Goal: Task Accomplishment & Management: Manage account settings

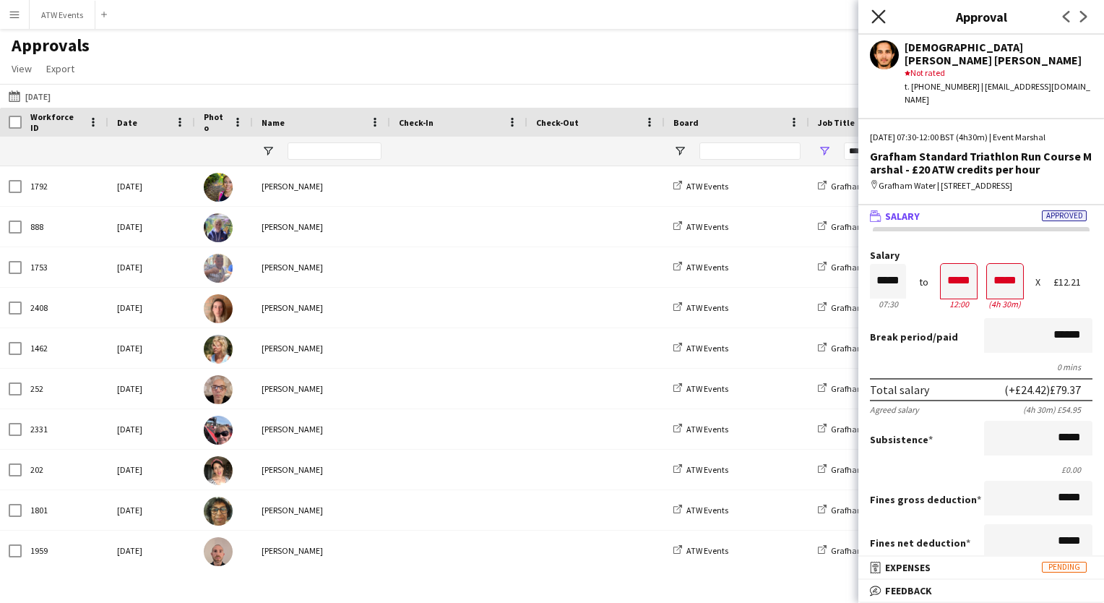
click at [879, 13] on icon "Close pop-in" at bounding box center [879, 16] width 14 height 14
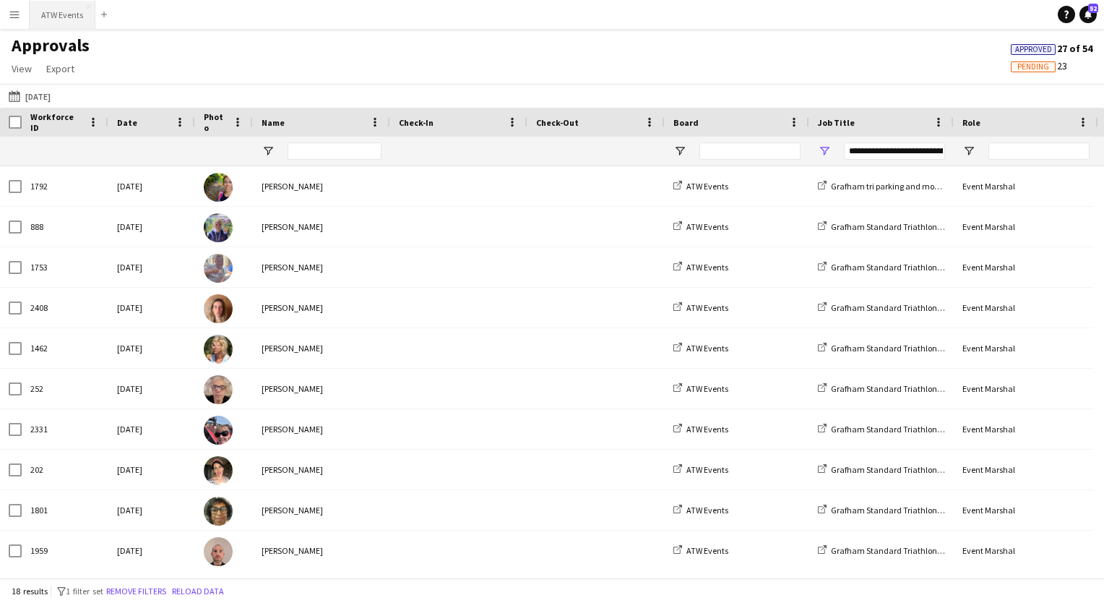
click at [52, 25] on button "ATW Events Close" at bounding box center [63, 15] width 66 height 28
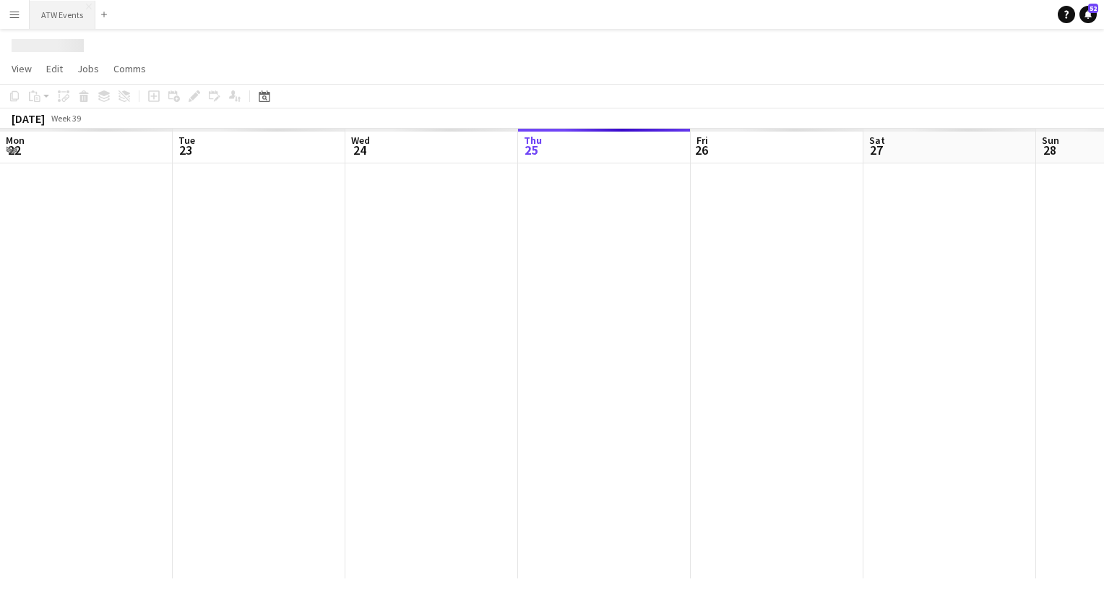
scroll to position [0, 345]
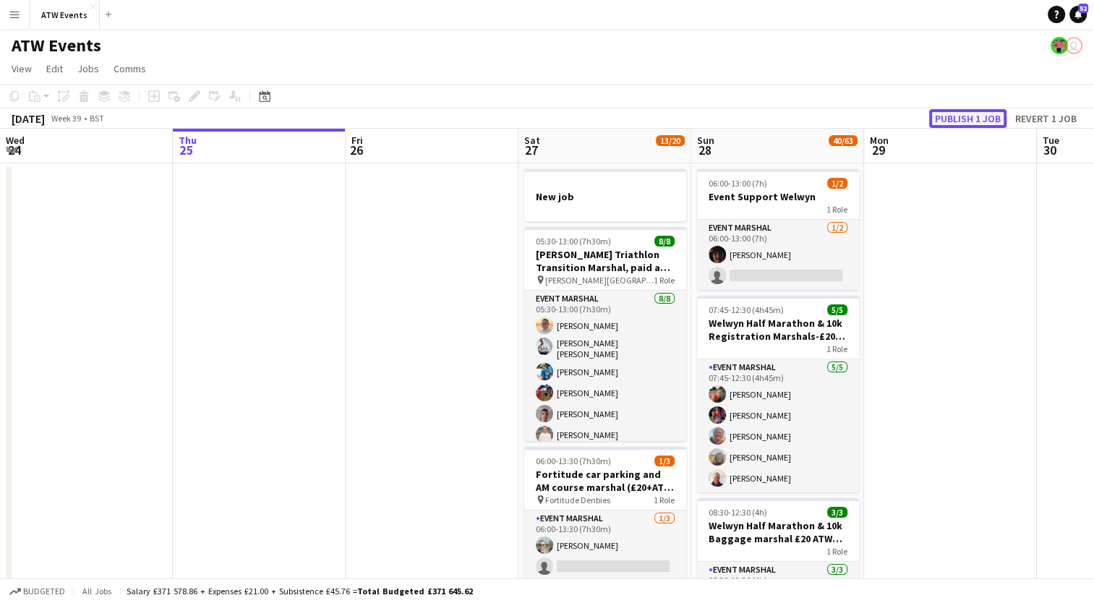
click at [955, 120] on button "Publish 1 job" at bounding box center [967, 118] width 77 height 19
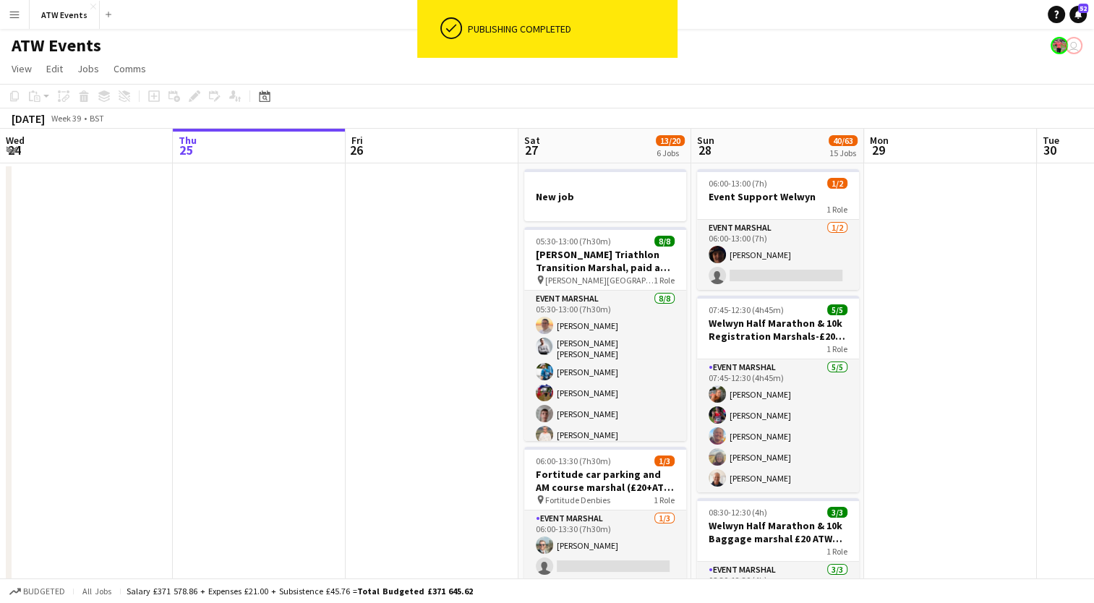
click at [8, 12] on button "Menu" at bounding box center [14, 14] width 29 height 29
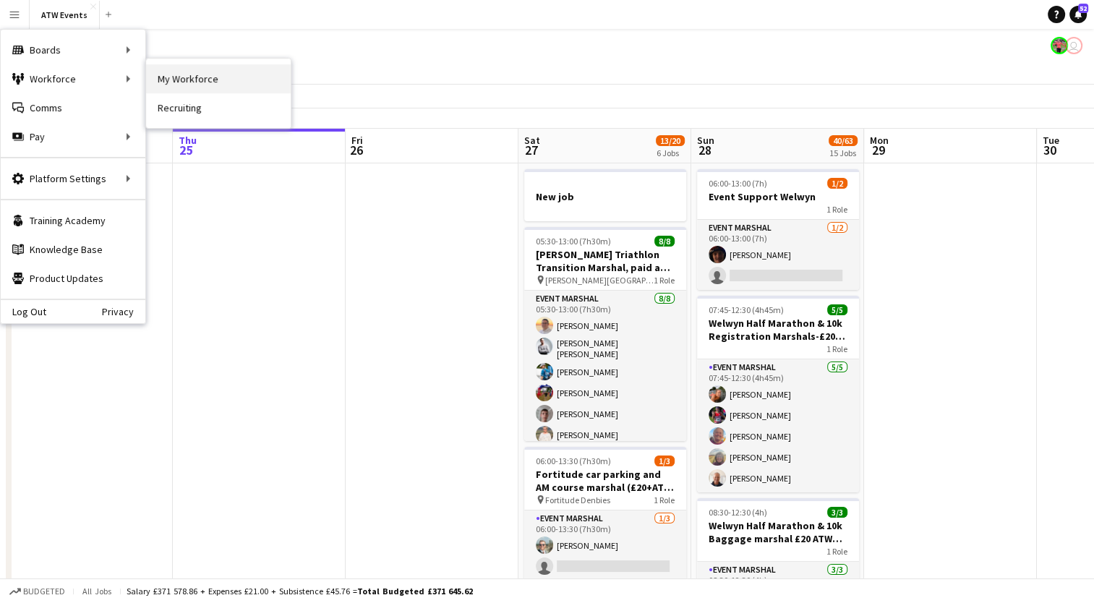
click at [184, 68] on link "My Workforce" at bounding box center [218, 78] width 145 height 29
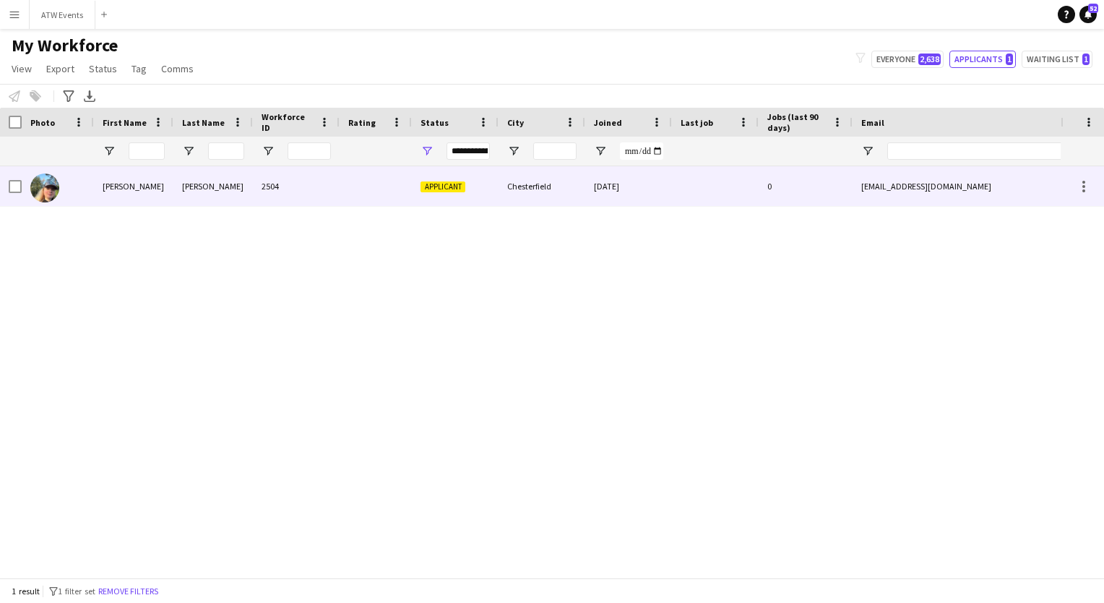
click at [320, 191] on div "2504" at bounding box center [296, 186] width 87 height 40
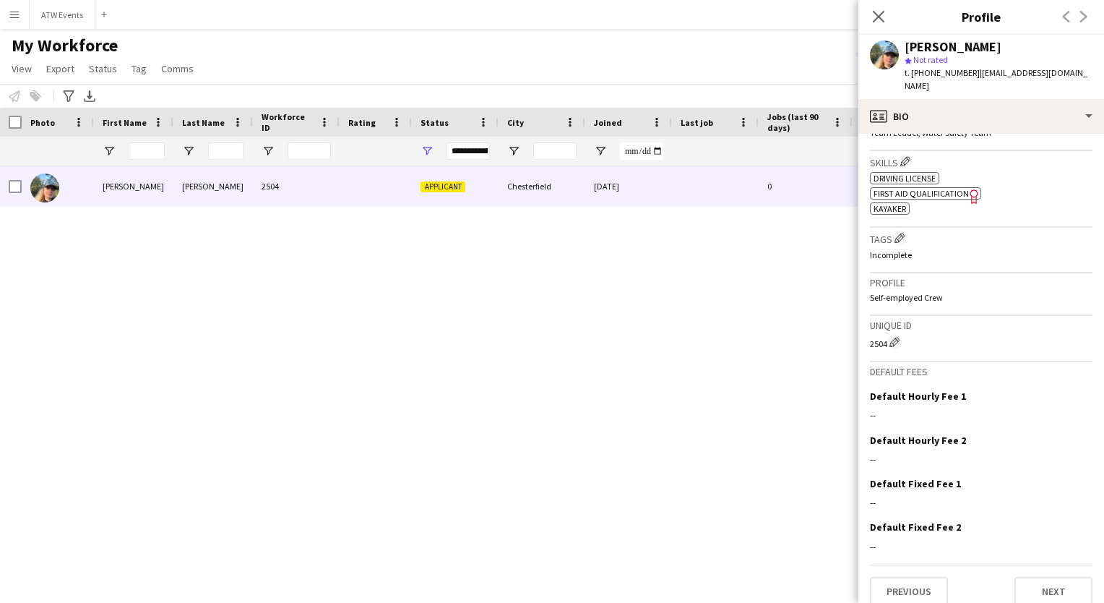
scroll to position [478, 0]
click at [1035, 582] on button "Next" at bounding box center [1054, 592] width 78 height 29
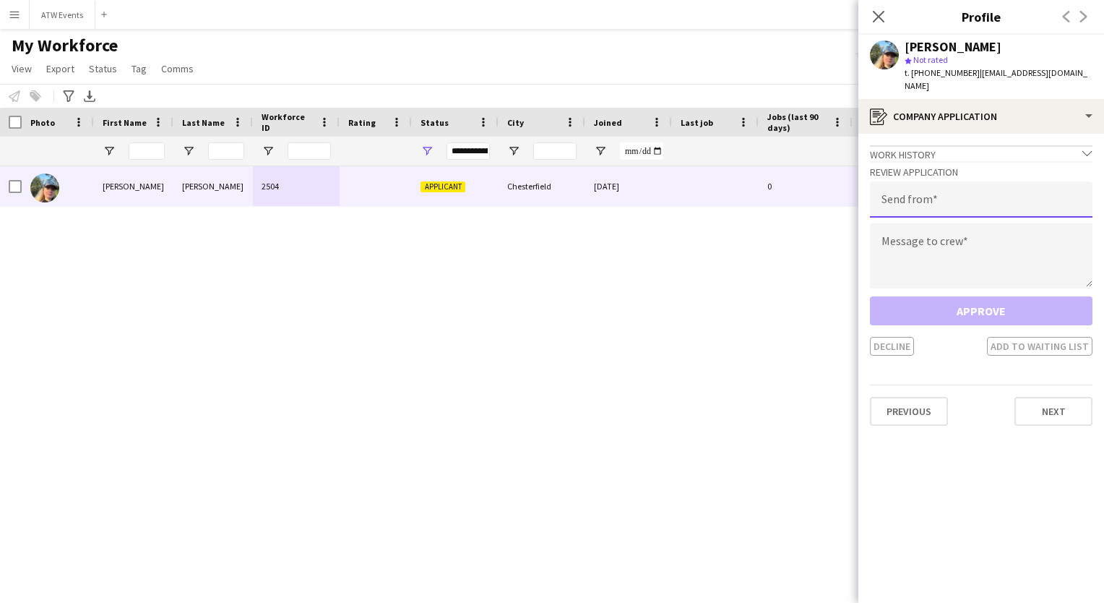
click at [932, 195] on input "email" at bounding box center [981, 199] width 223 height 36
type input "**********"
click at [906, 244] on textarea at bounding box center [981, 255] width 223 height 65
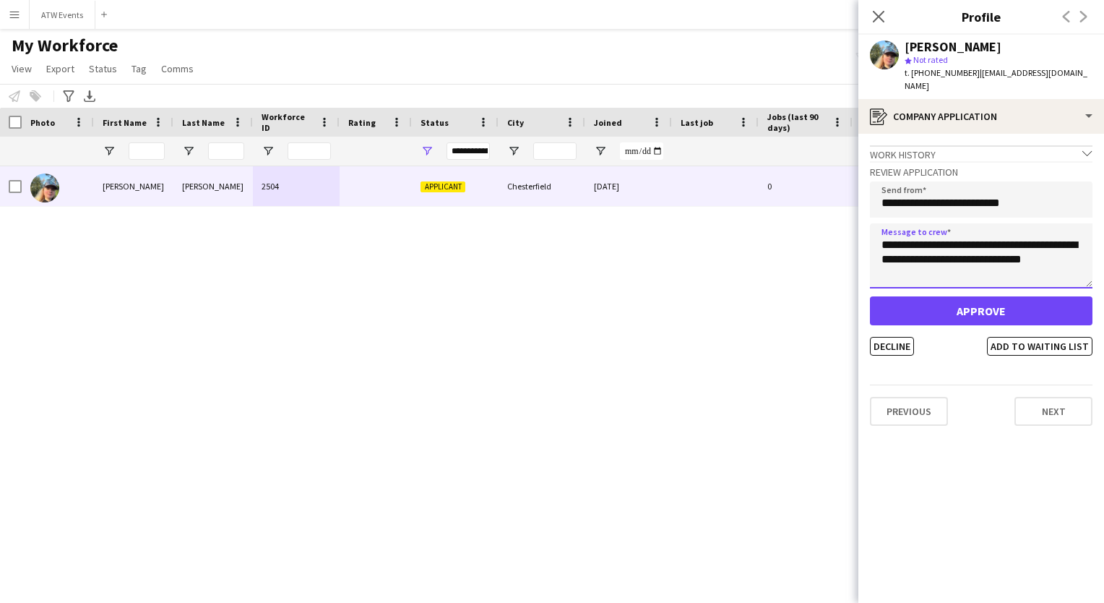
type textarea "**********"
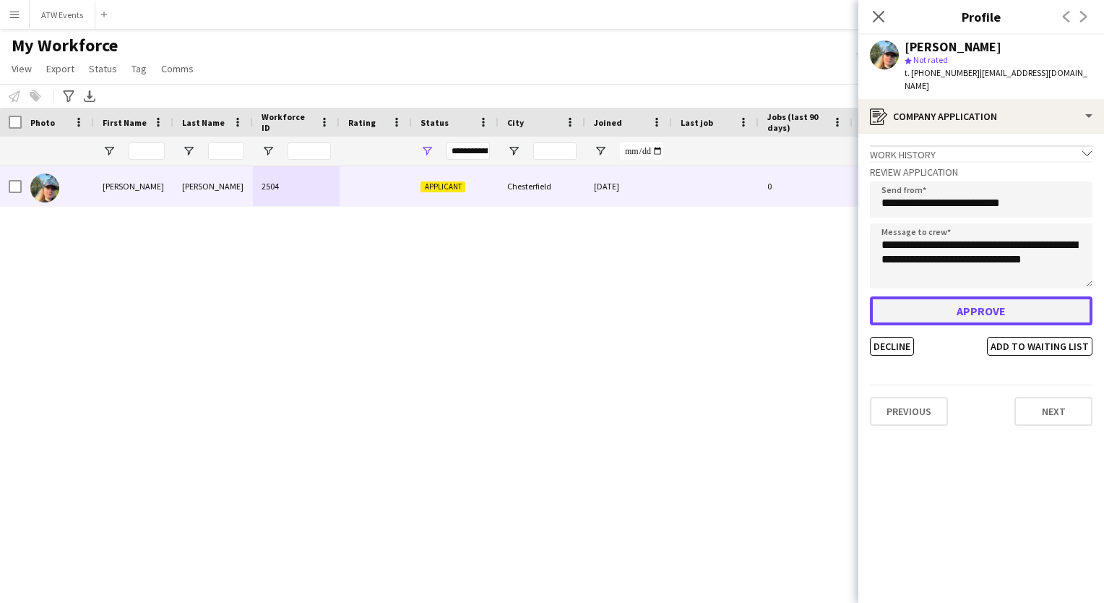
click at [910, 296] on button "Approve" at bounding box center [981, 310] width 223 height 29
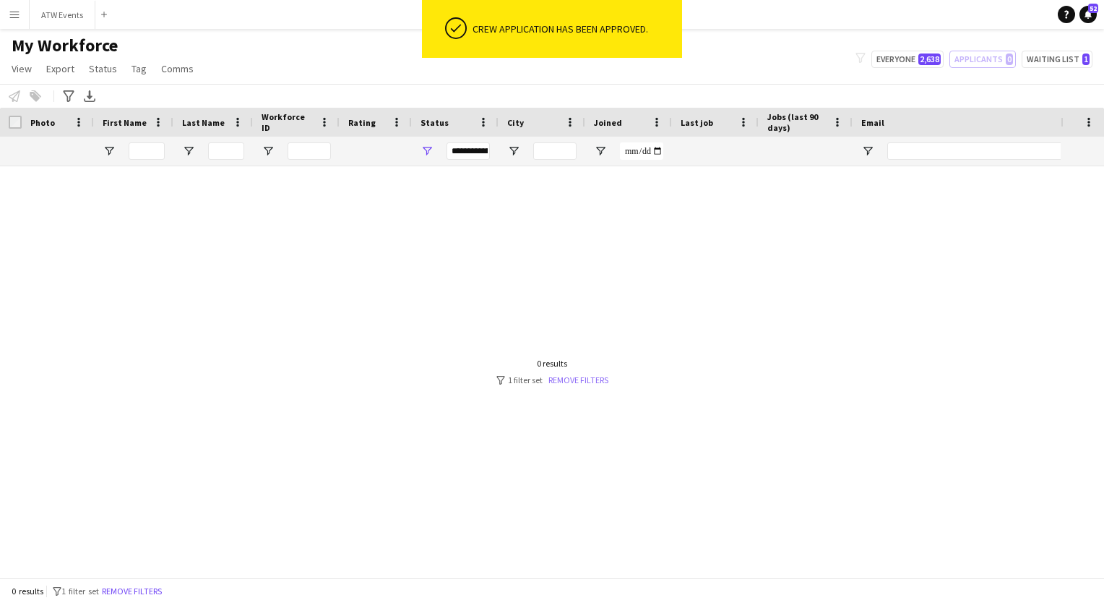
click at [572, 377] on link "Remove filters" at bounding box center [579, 379] width 60 height 11
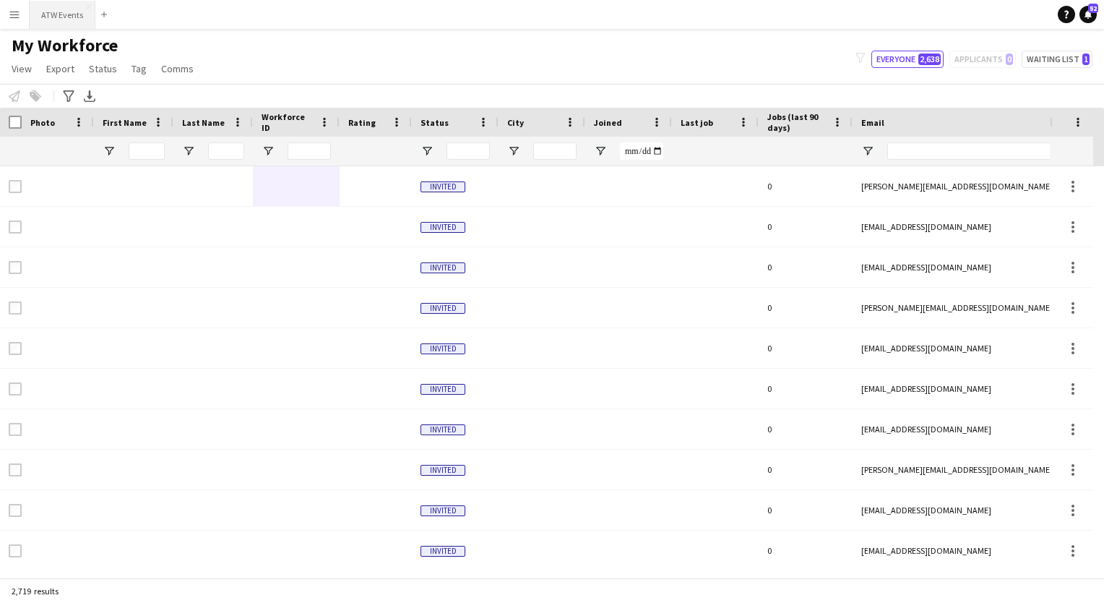
click at [55, 16] on button "ATW Events Close" at bounding box center [63, 15] width 66 height 28
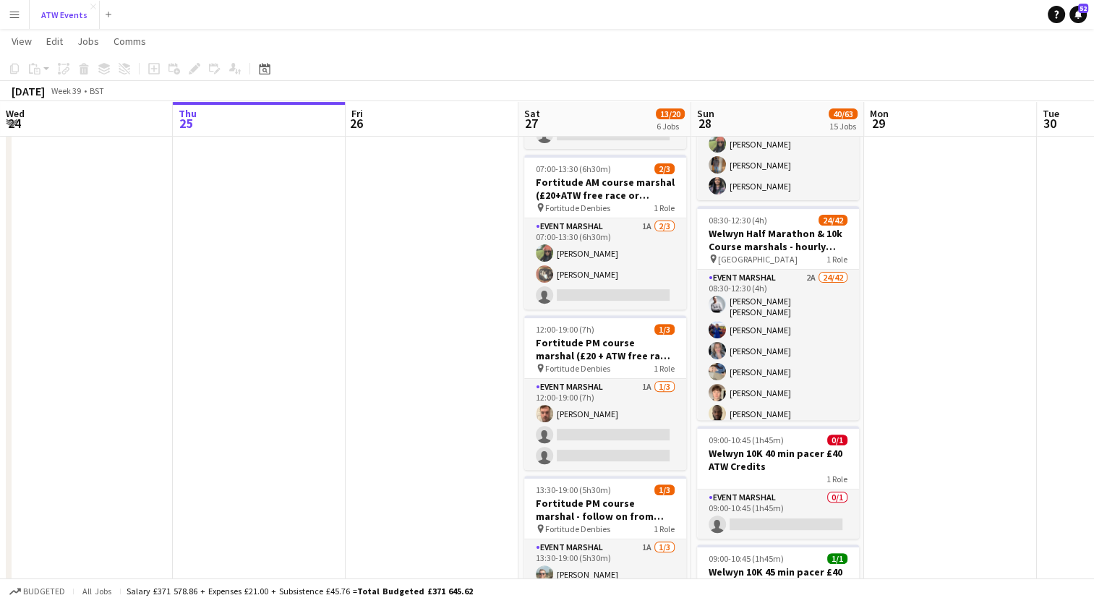
scroll to position [451, 0]
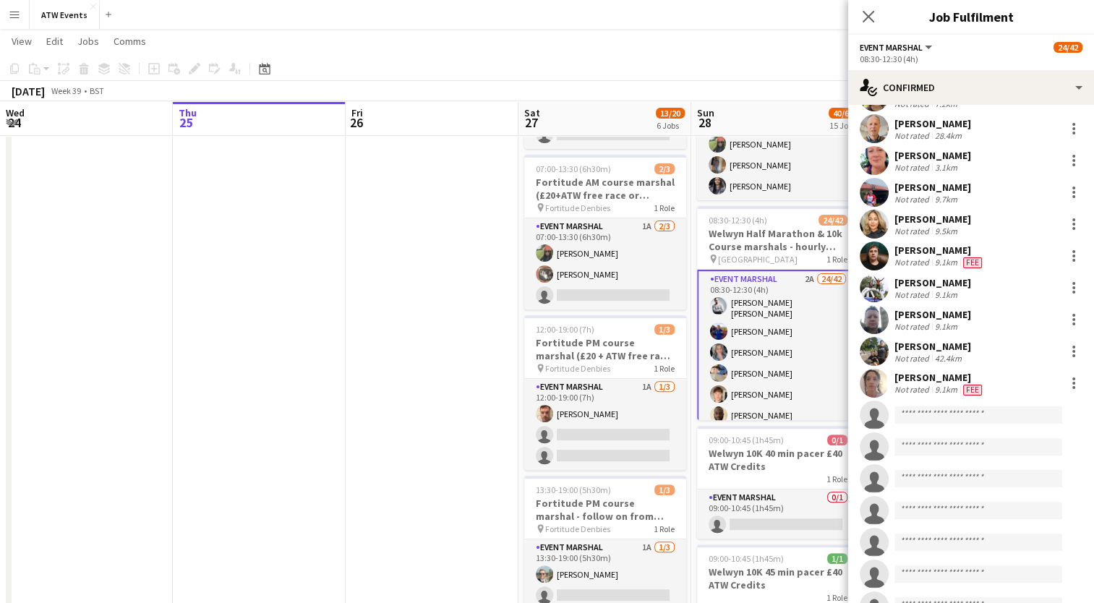
scroll to position [506, 0]
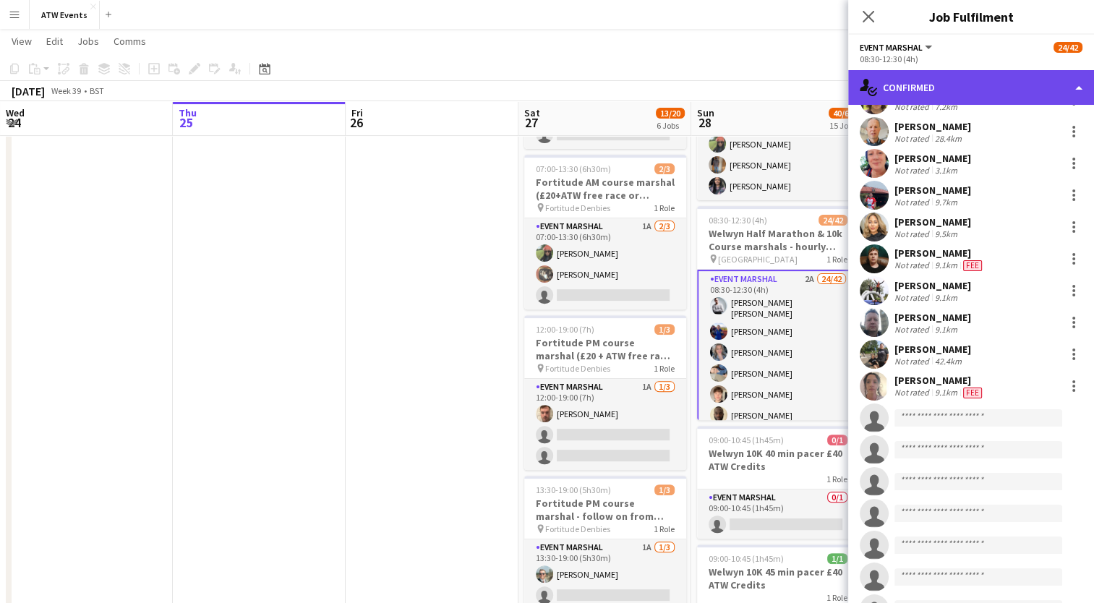
click at [921, 101] on div "single-neutral-actions-check-2 Confirmed" at bounding box center [971, 87] width 246 height 35
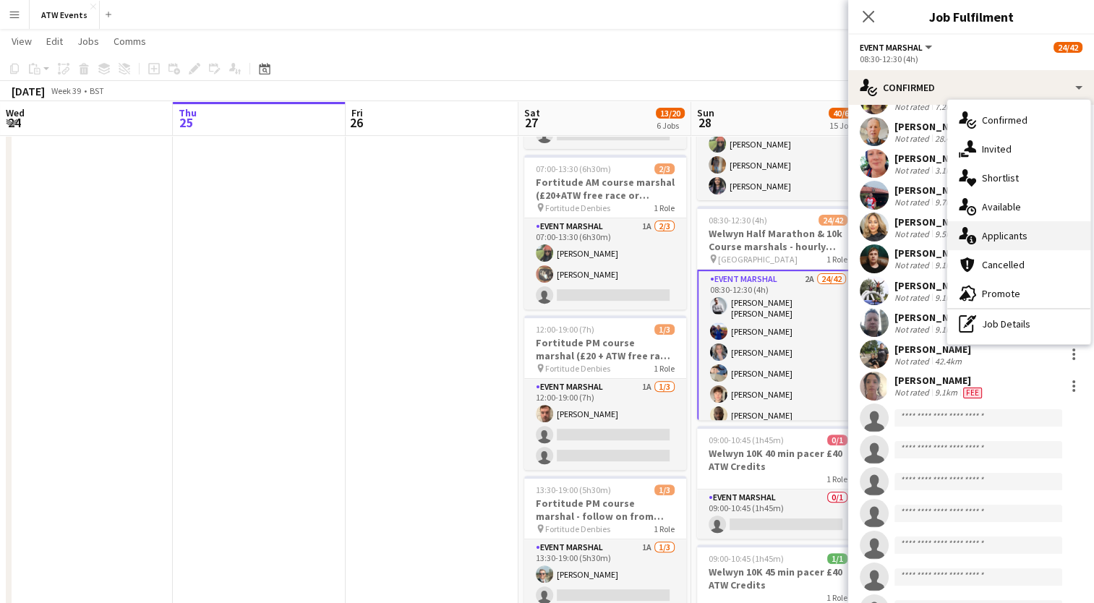
click at [989, 231] on span "Applicants" at bounding box center [1005, 235] width 46 height 13
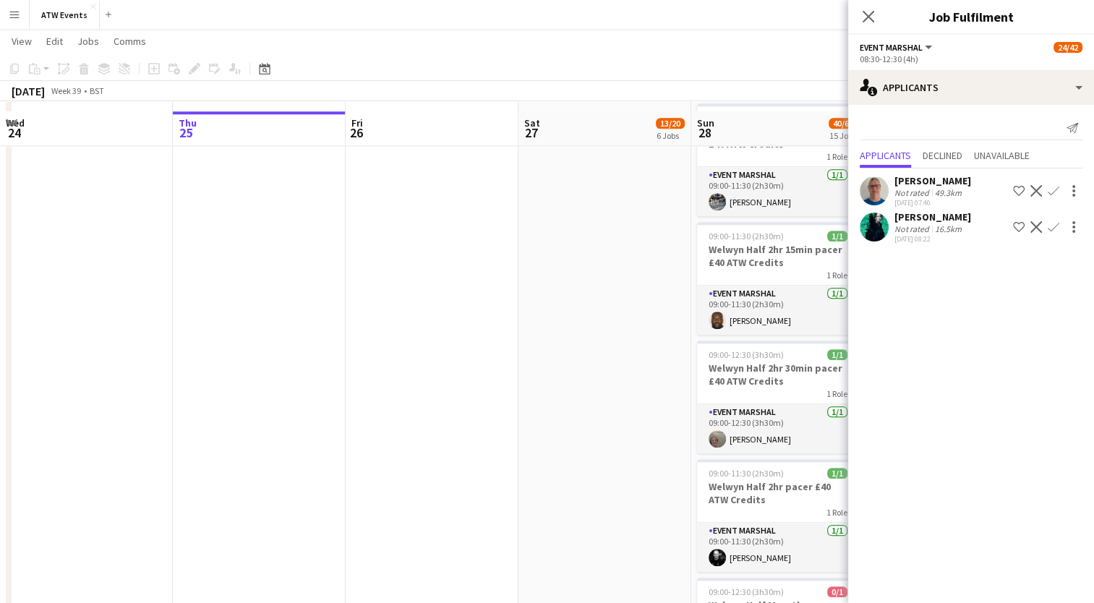
scroll to position [1495, 0]
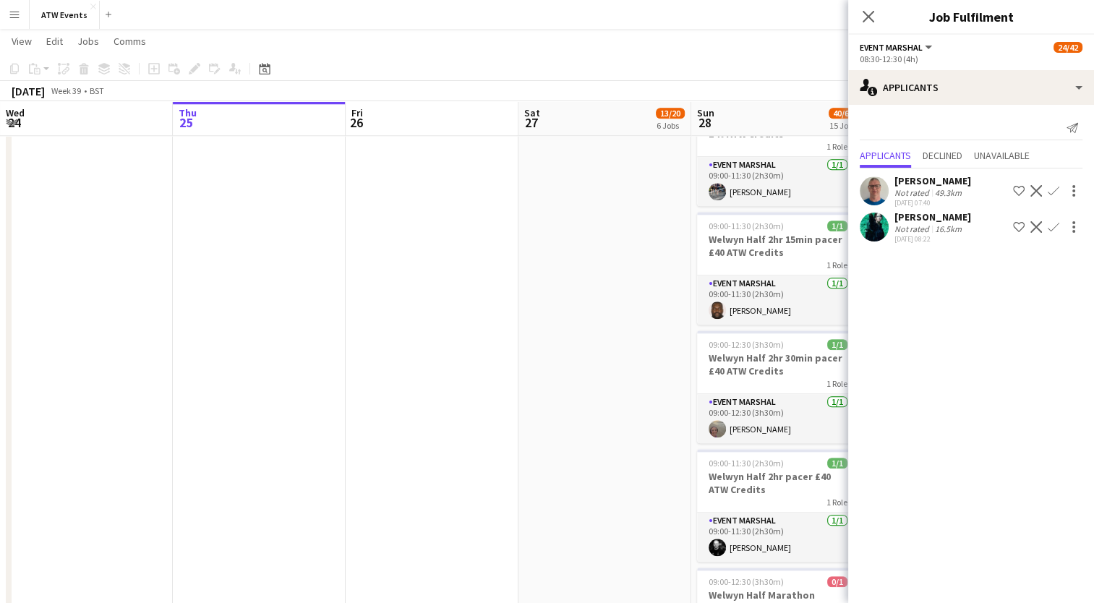
click at [1047, 193] on app-icon "Confirm" at bounding box center [1053, 191] width 12 height 12
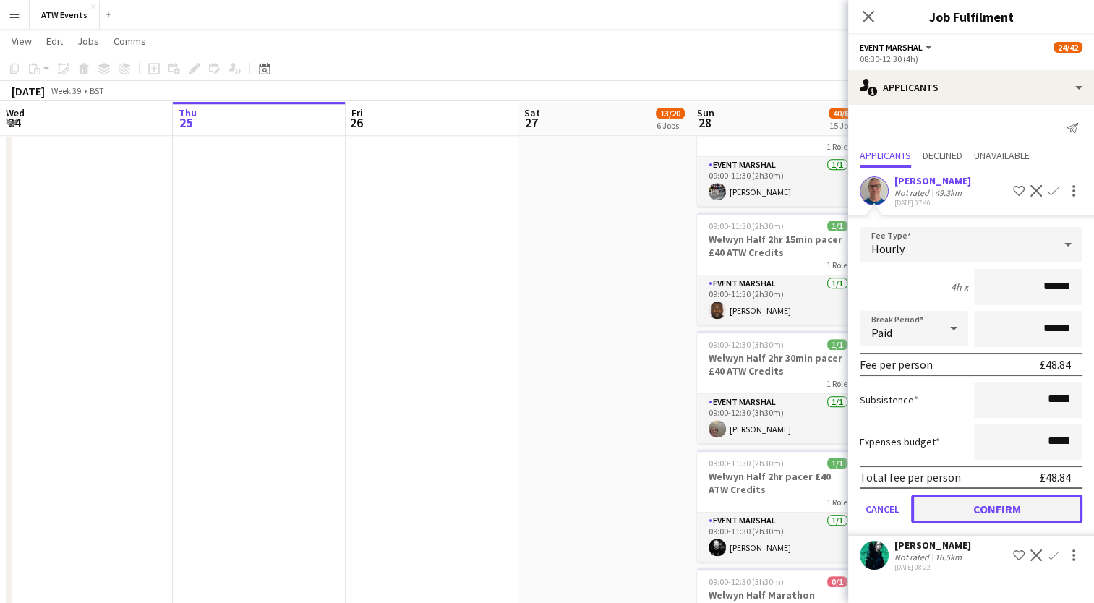
click at [1026, 510] on button "Confirm" at bounding box center [996, 508] width 171 height 29
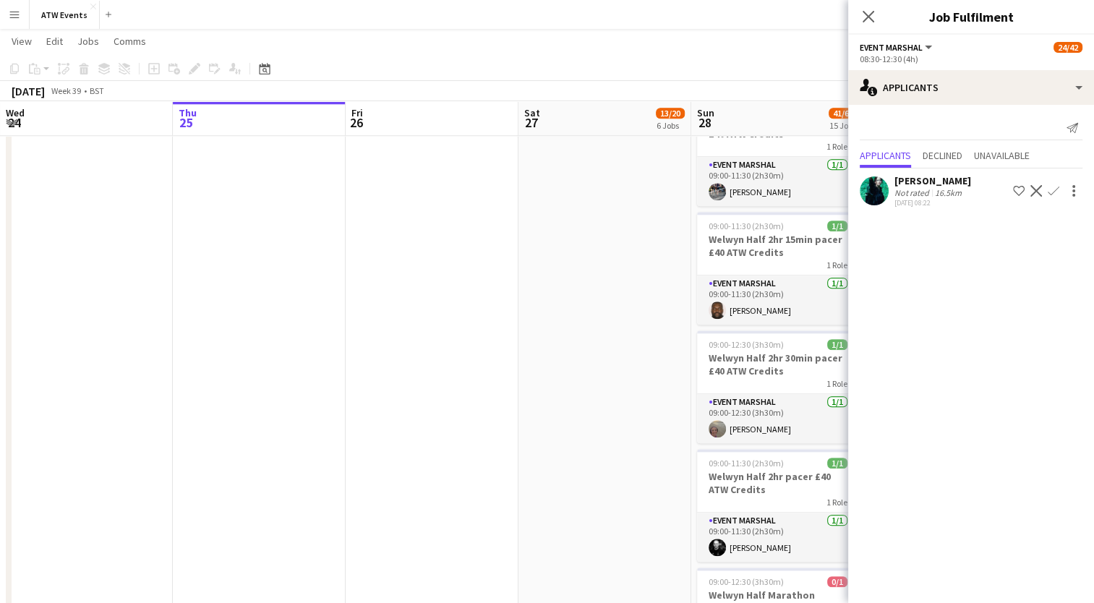
click at [1052, 191] on app-icon "Confirm" at bounding box center [1053, 191] width 12 height 12
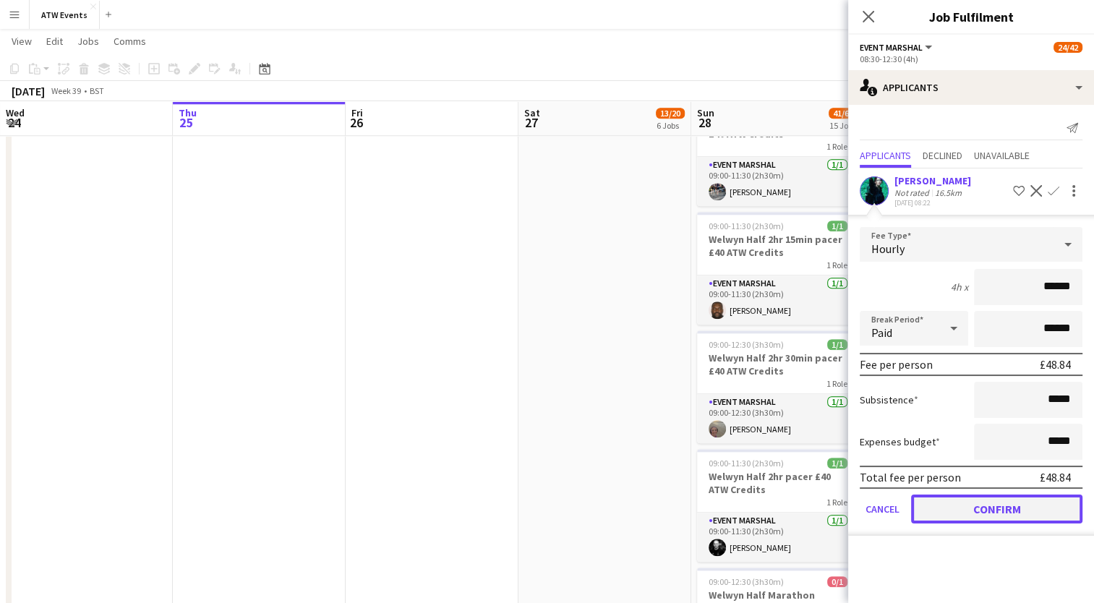
click at [1021, 502] on button "Confirm" at bounding box center [996, 508] width 171 height 29
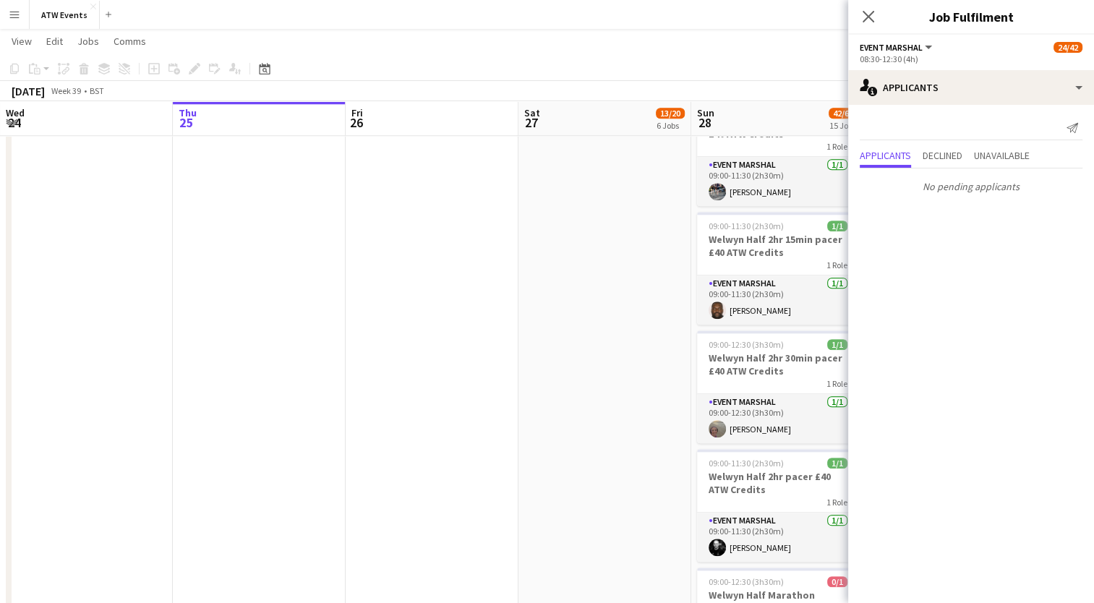
click at [704, 39] on app-page-menu "View Day view expanded Day view collapsed Month view Date picker Jump to today …" at bounding box center [547, 42] width 1094 height 27
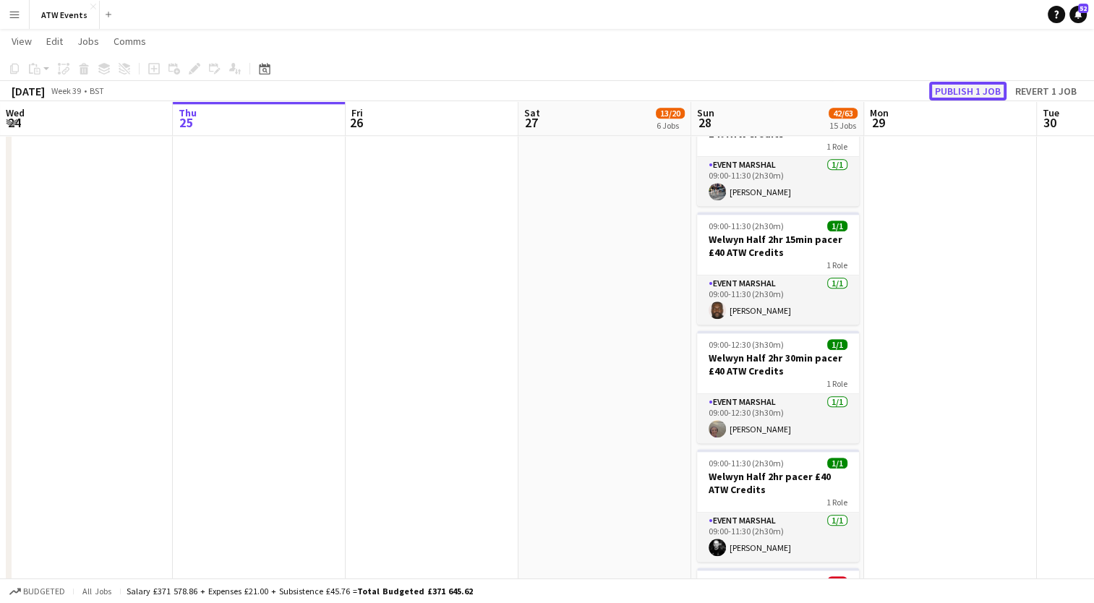
click at [960, 93] on button "Publish 1 job" at bounding box center [967, 91] width 77 height 19
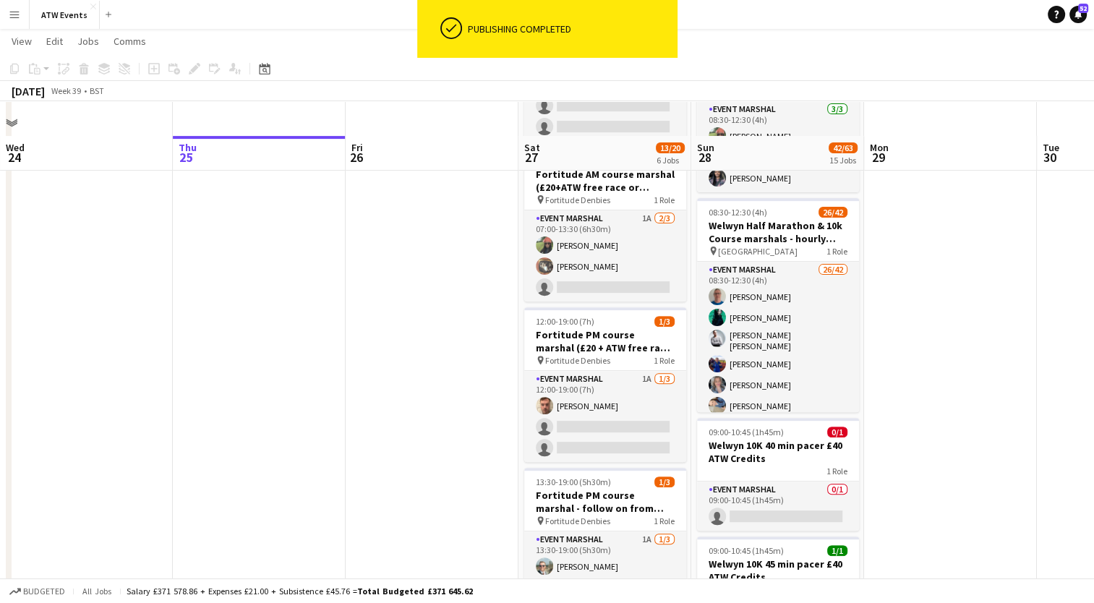
scroll to position [456, 0]
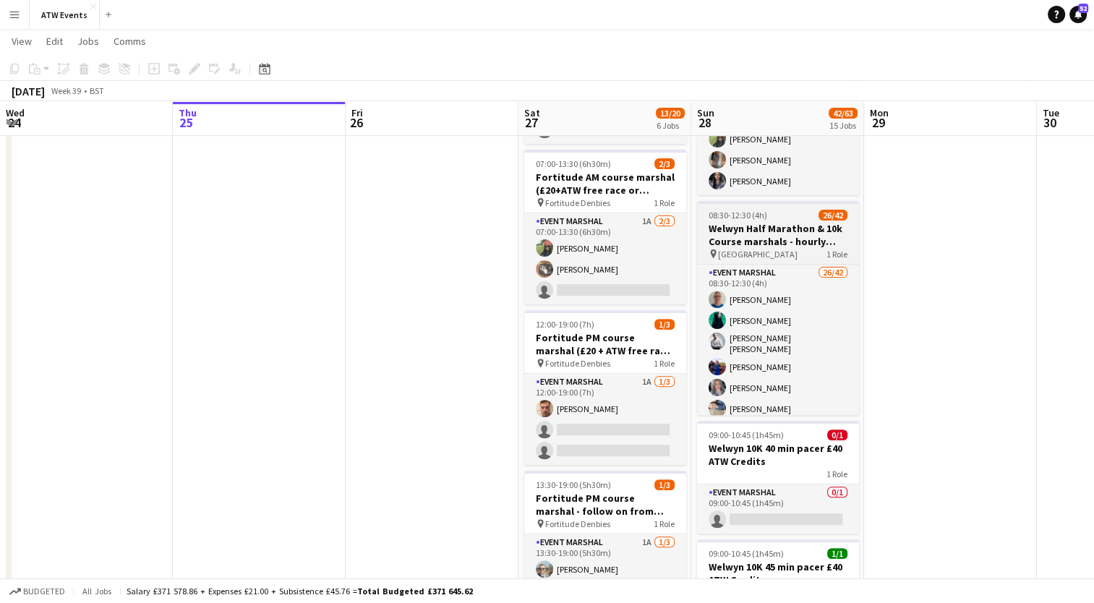
click at [744, 242] on h3 "Welwyn Half Marathon & 10k Course marshals - hourly rate £12.21 per hour (over …" at bounding box center [778, 235] width 162 height 26
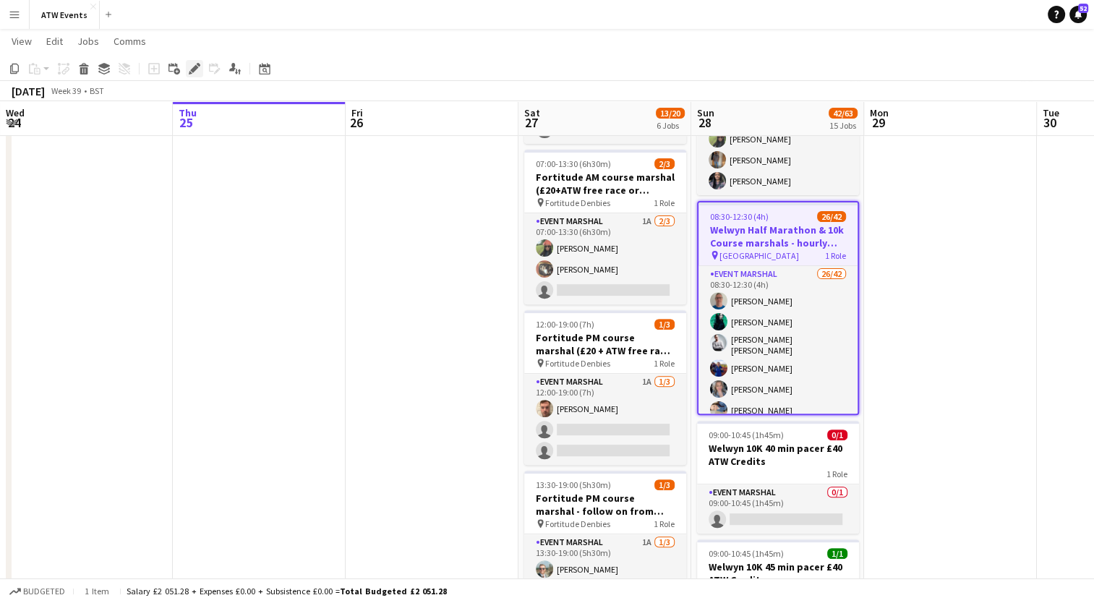
click at [191, 71] on icon at bounding box center [194, 69] width 8 height 8
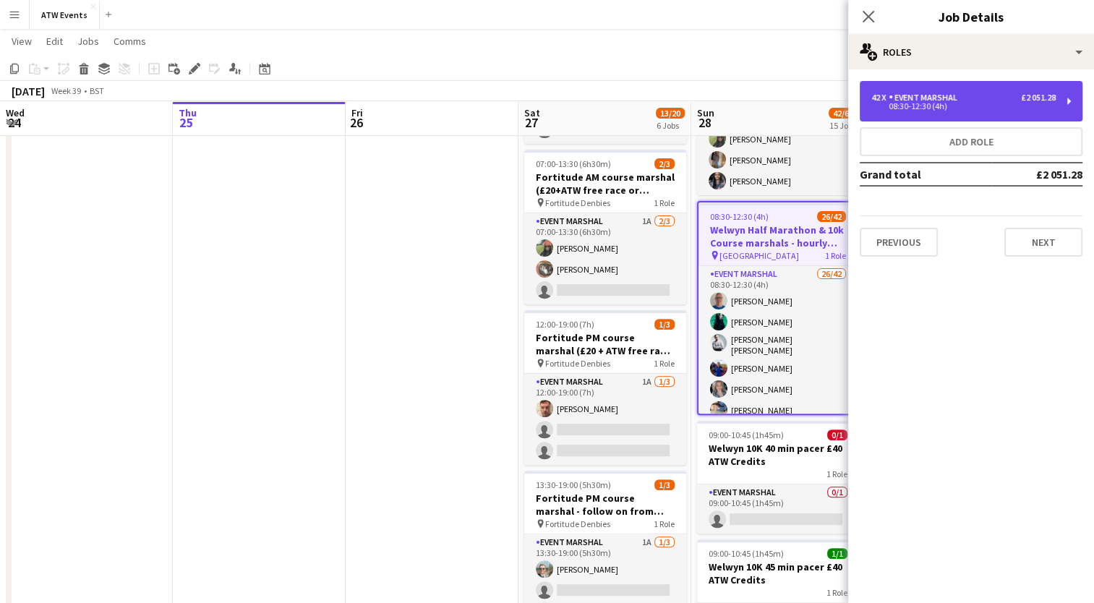
click at [971, 98] on div "42 x Event Marshal £2 051.28" at bounding box center [963, 98] width 184 height 10
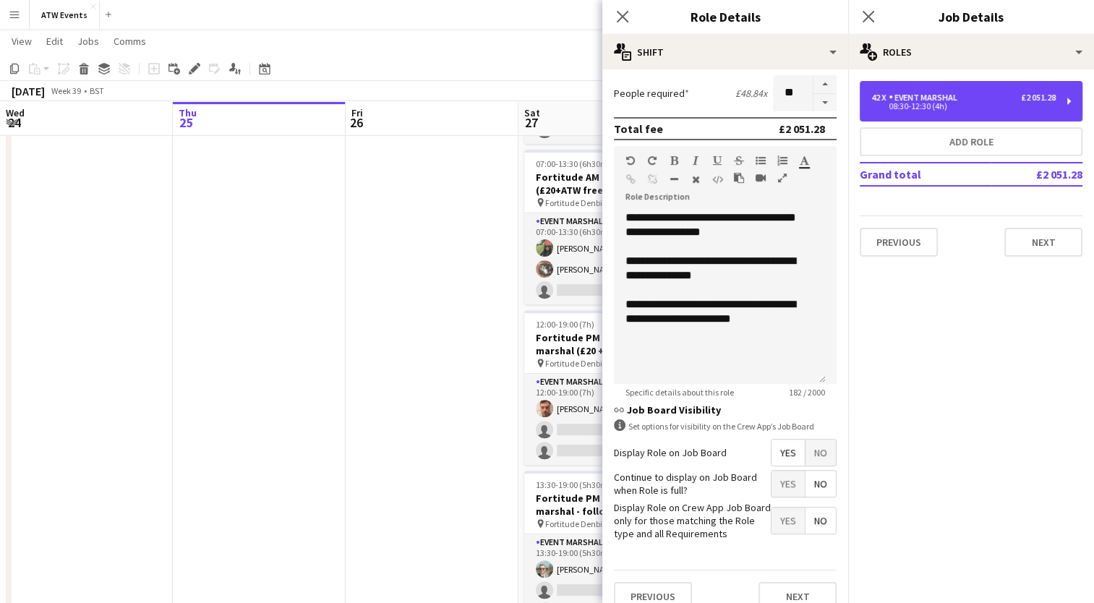
scroll to position [372, 0]
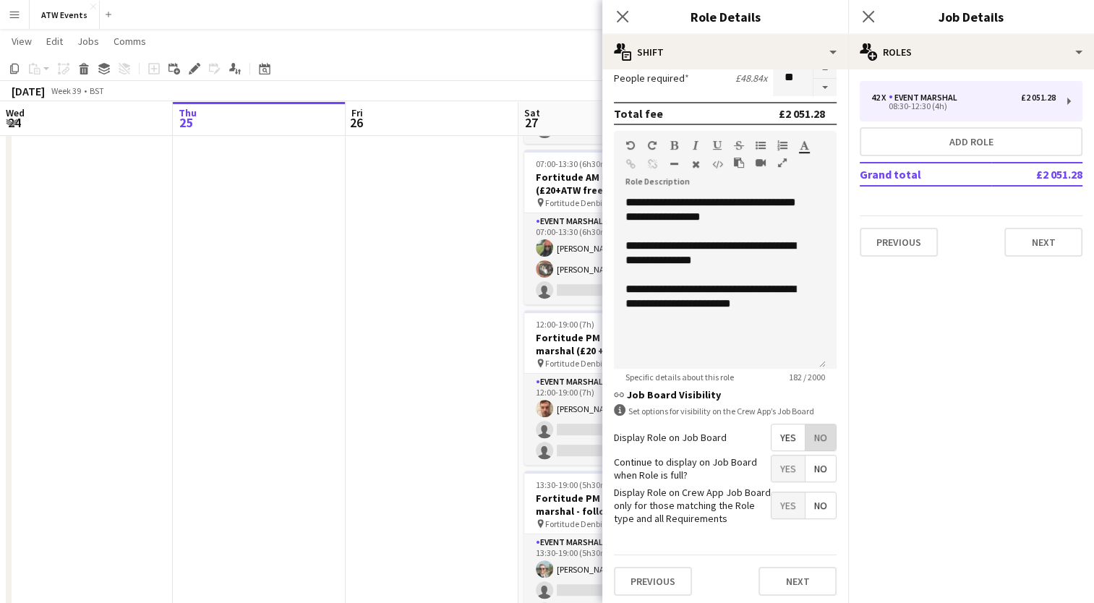
click at [810, 429] on span "No" at bounding box center [820, 437] width 30 height 26
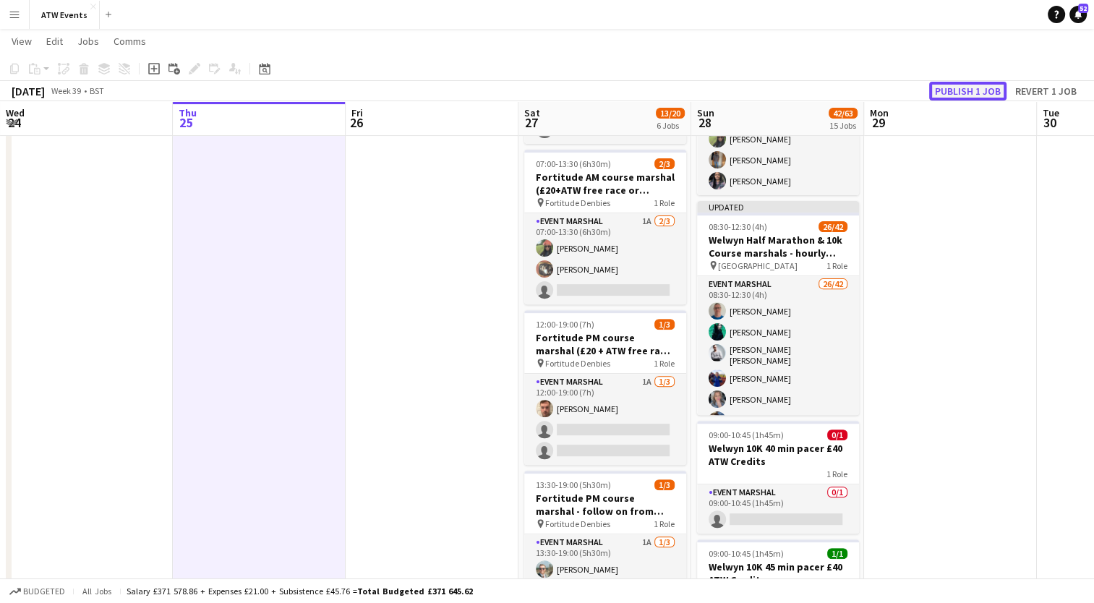
click at [953, 95] on button "Publish 1 job" at bounding box center [967, 91] width 77 height 19
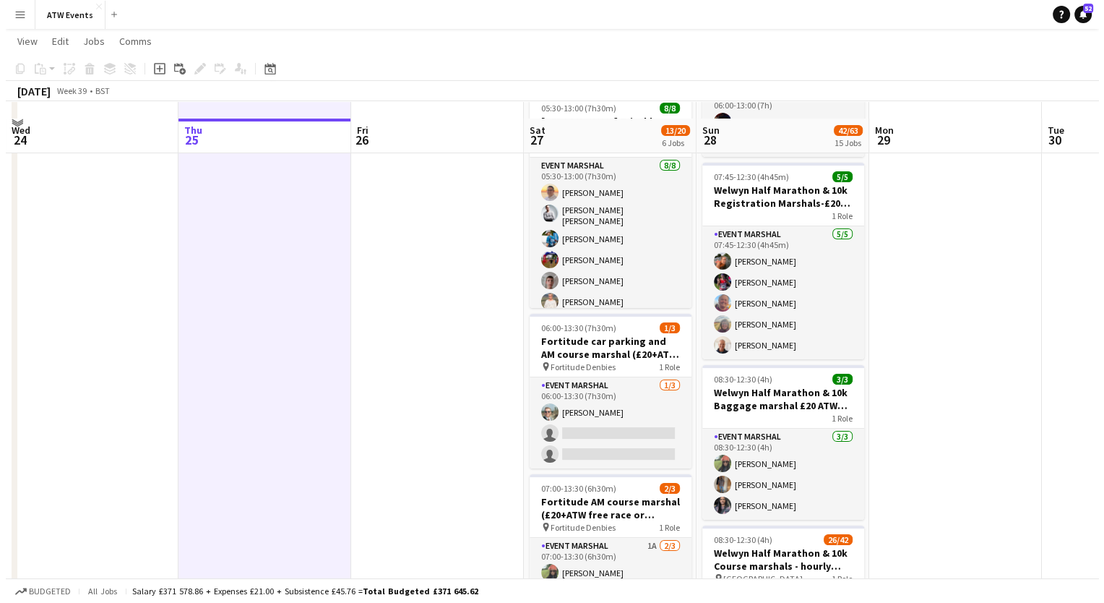
scroll to position [0, 0]
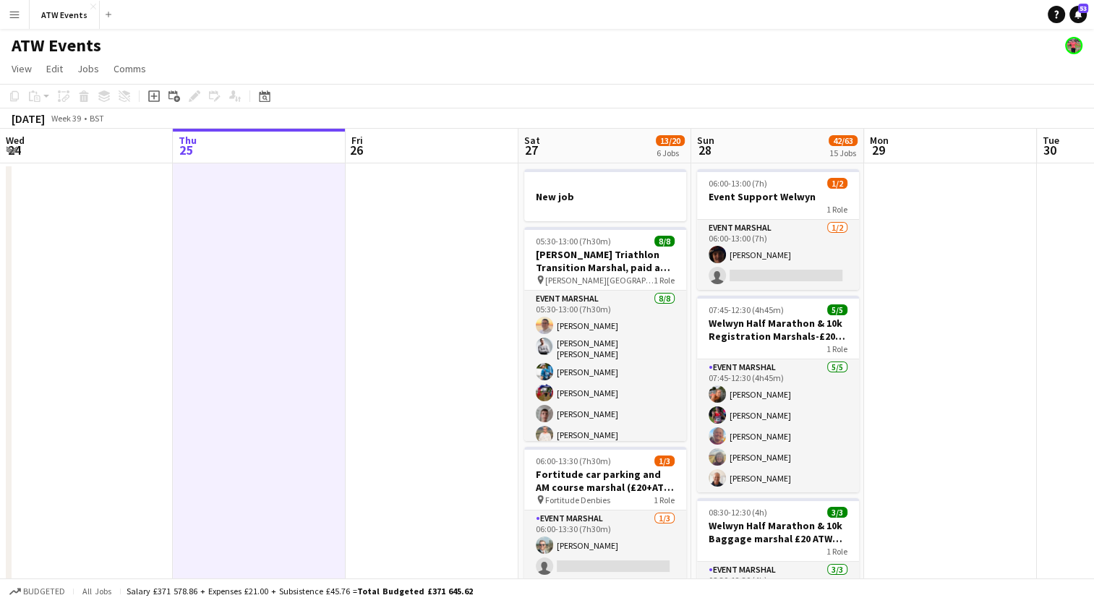
click at [445, 87] on app-toolbar "Copy Paste Paste Ctrl+V Paste with crew Ctrl+Shift+V Paste linked Job Delete Gr…" at bounding box center [547, 96] width 1094 height 25
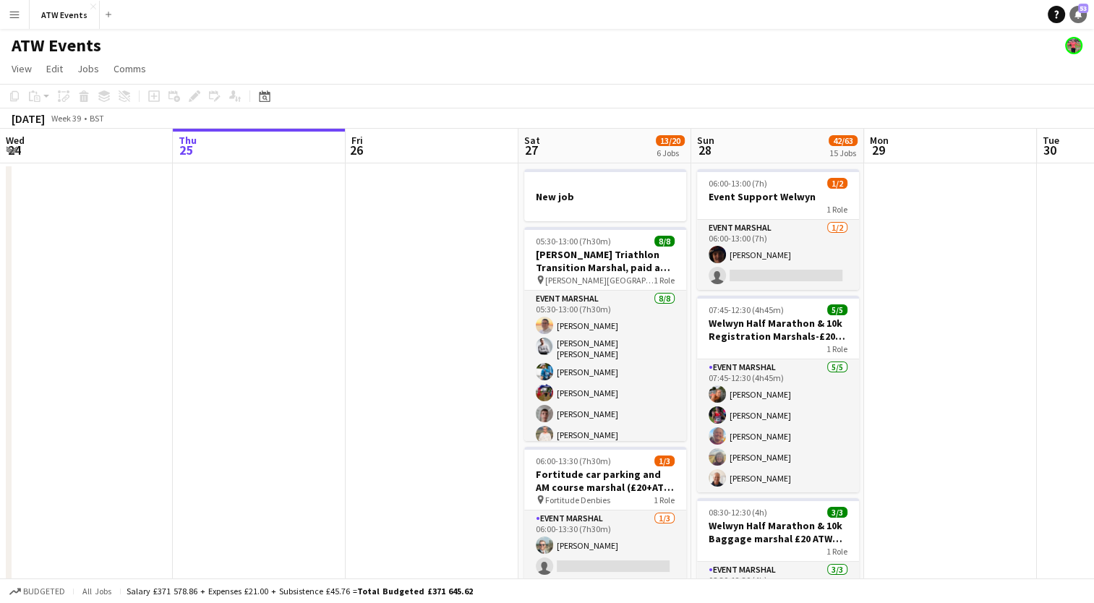
click at [1077, 13] on icon at bounding box center [1077, 13] width 7 height 7
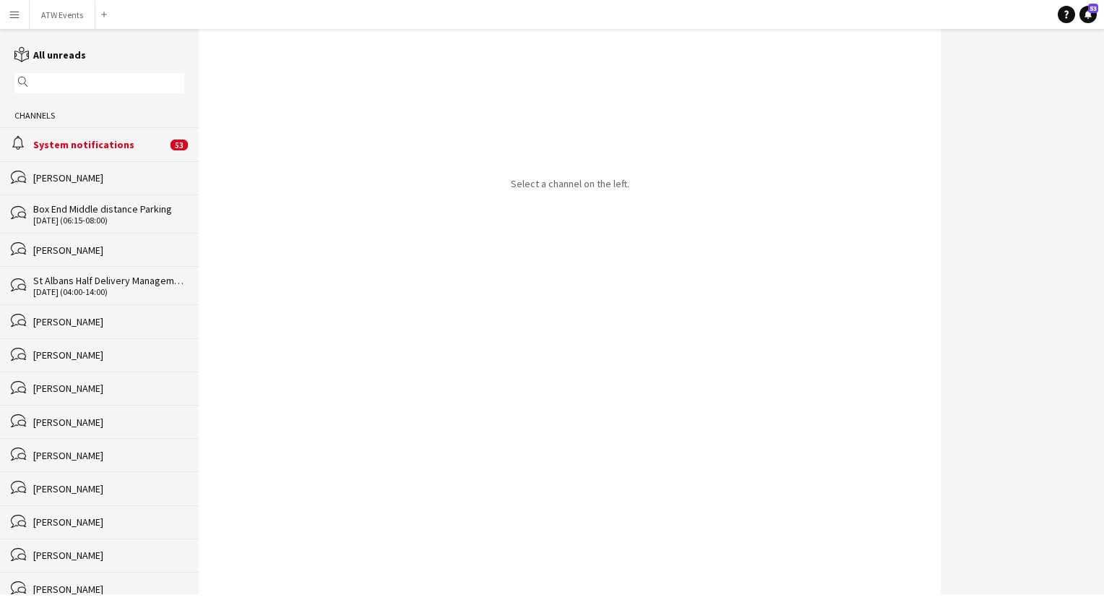
click at [93, 142] on div "System notifications" at bounding box center [100, 144] width 134 height 13
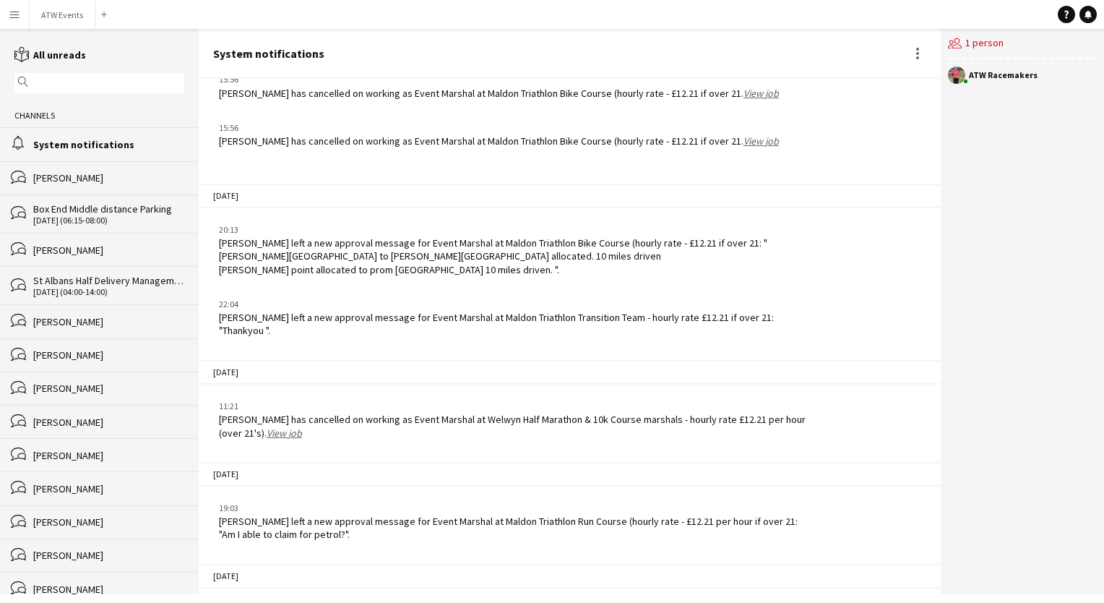
scroll to position [4119, 0]
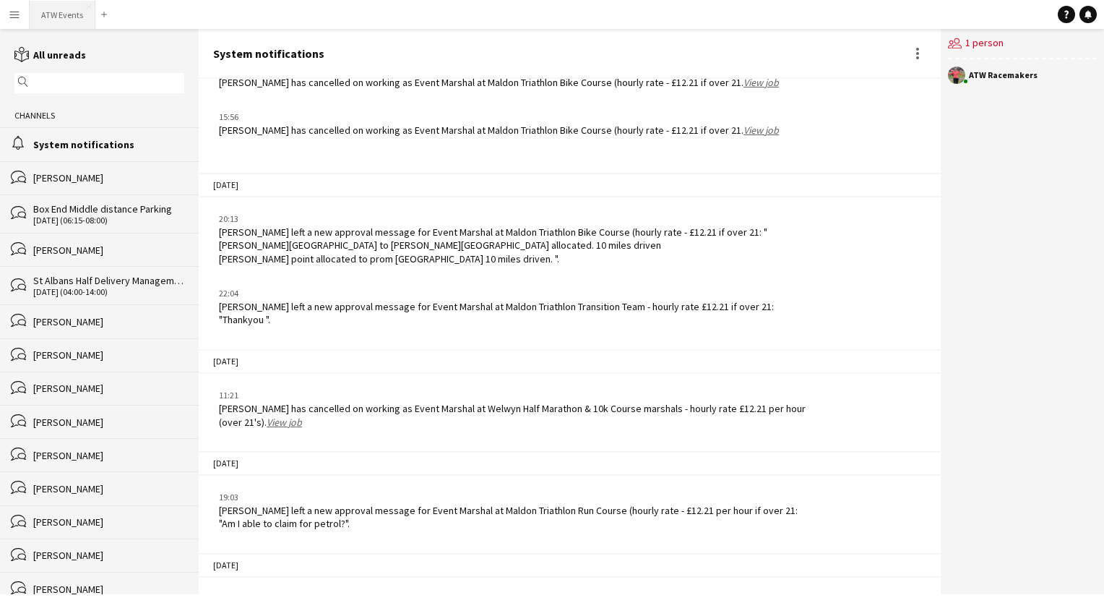
click at [42, 20] on button "ATW Events Close" at bounding box center [63, 15] width 66 height 28
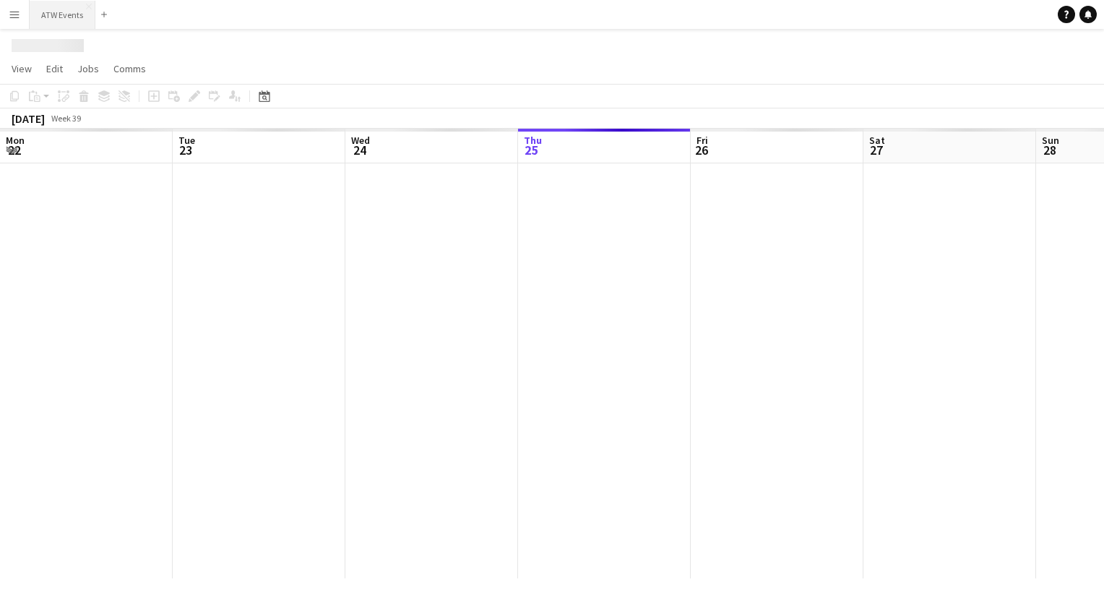
scroll to position [0, 345]
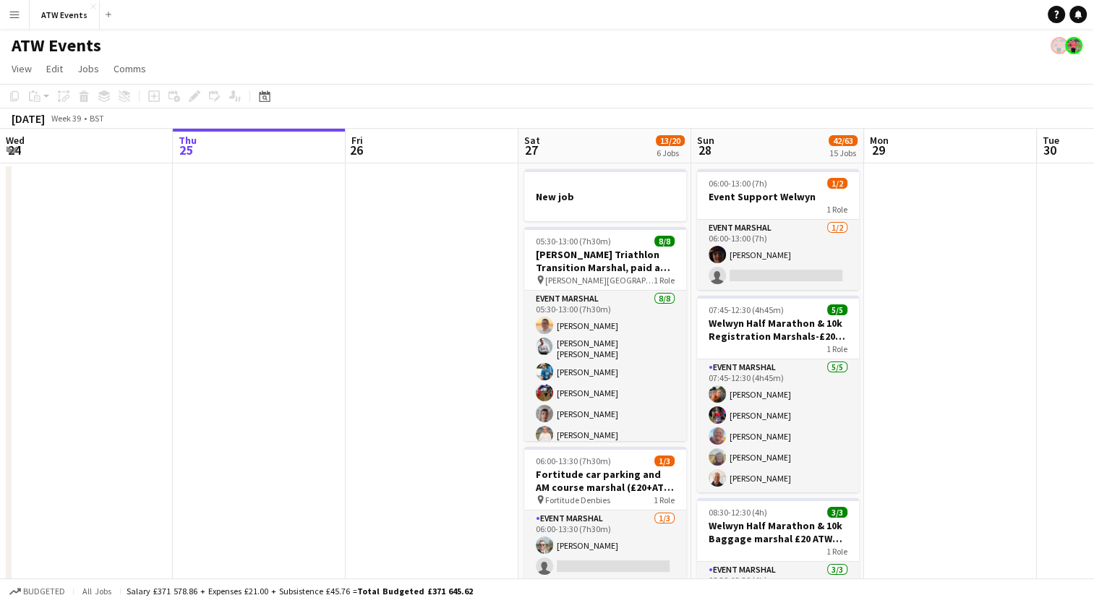
click at [14, 21] on button "Menu" at bounding box center [14, 14] width 29 height 29
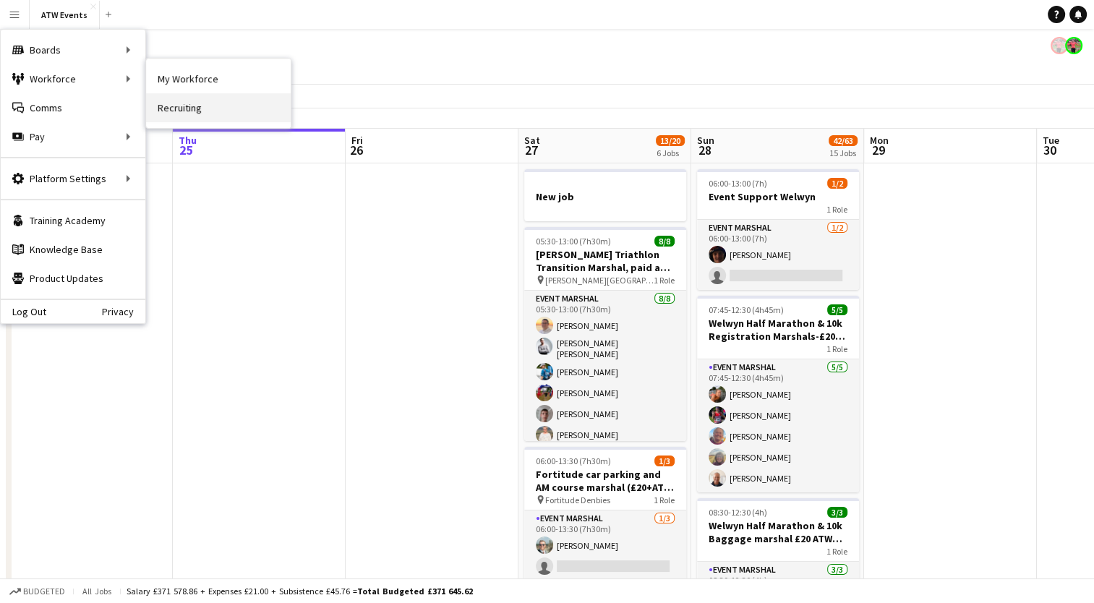
click at [189, 98] on link "Recruiting" at bounding box center [218, 107] width 145 height 29
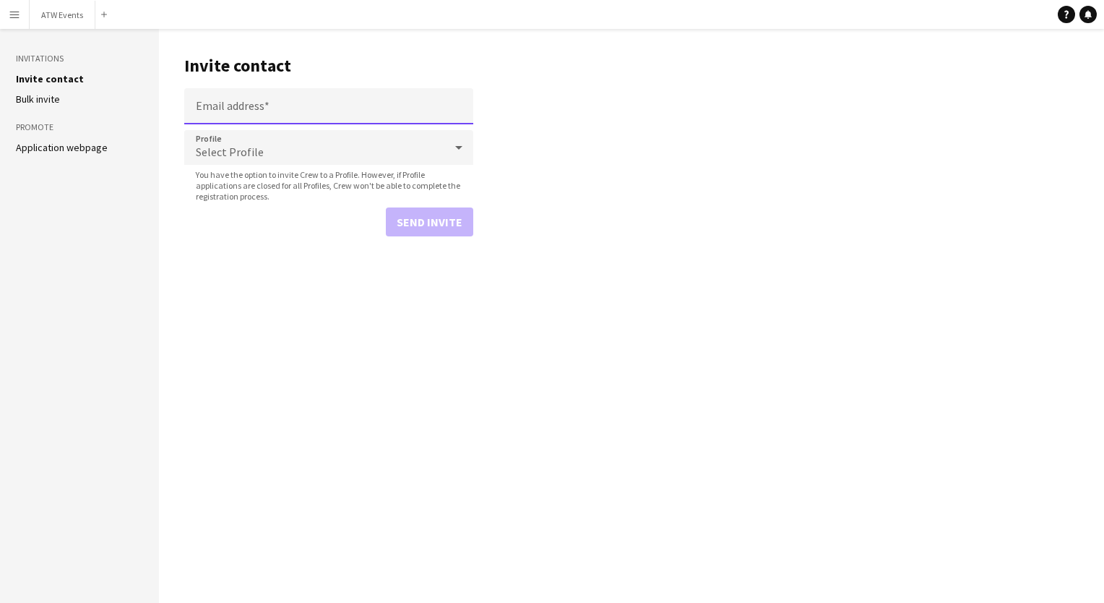
click at [241, 105] on input "Email address" at bounding box center [328, 106] width 289 height 36
paste input "**********"
type input "**********"
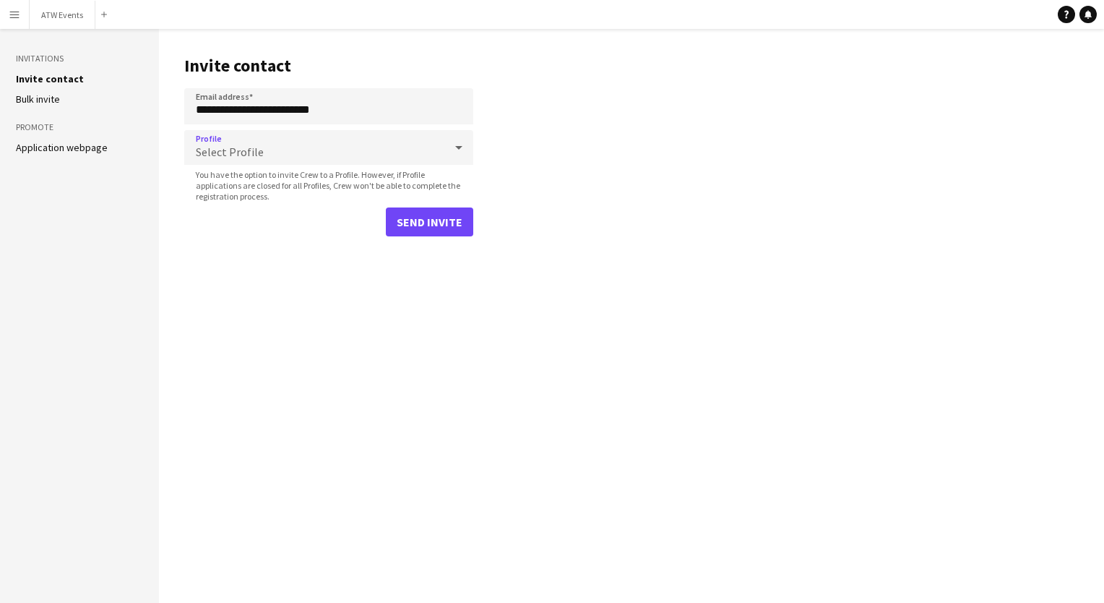
click at [236, 152] on span "Select Profile" at bounding box center [230, 152] width 68 height 14
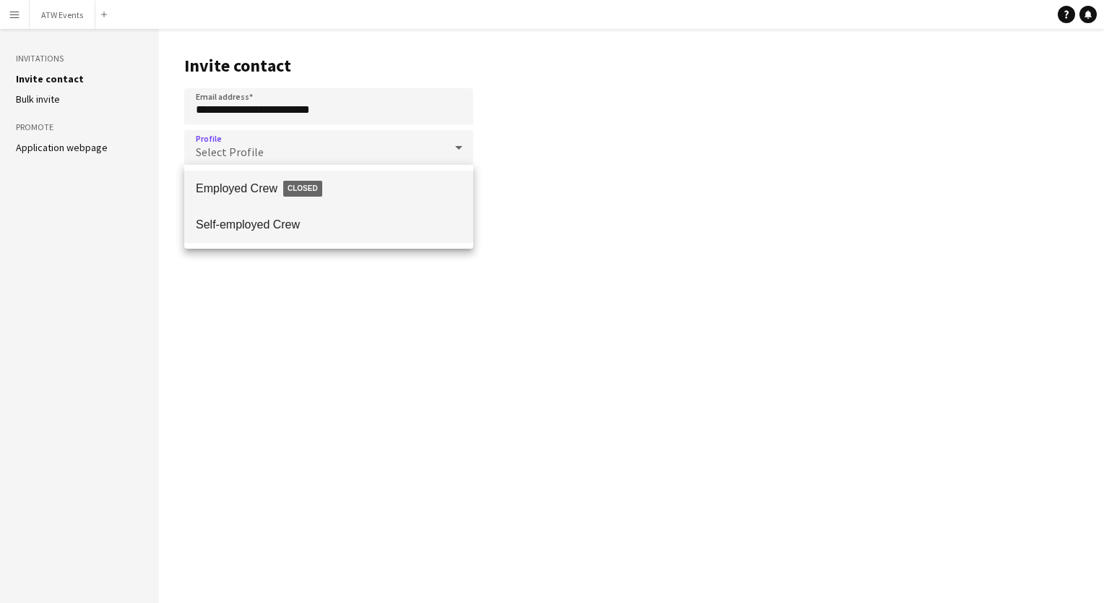
click at [229, 224] on span "Self-employed Crew" at bounding box center [329, 225] width 266 height 14
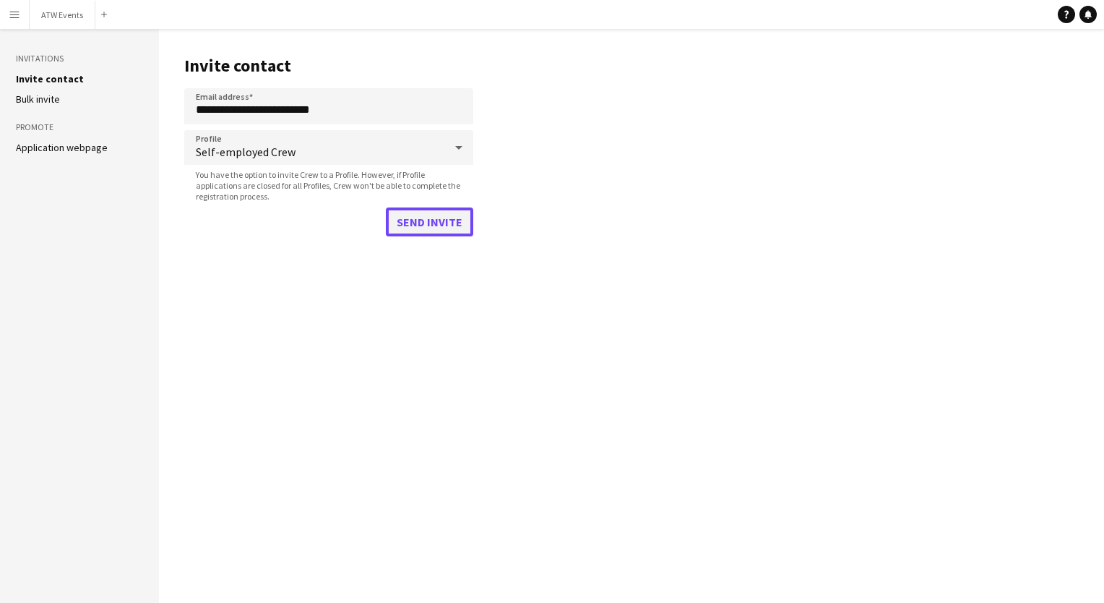
click at [458, 215] on button "Send invite" at bounding box center [429, 221] width 87 height 29
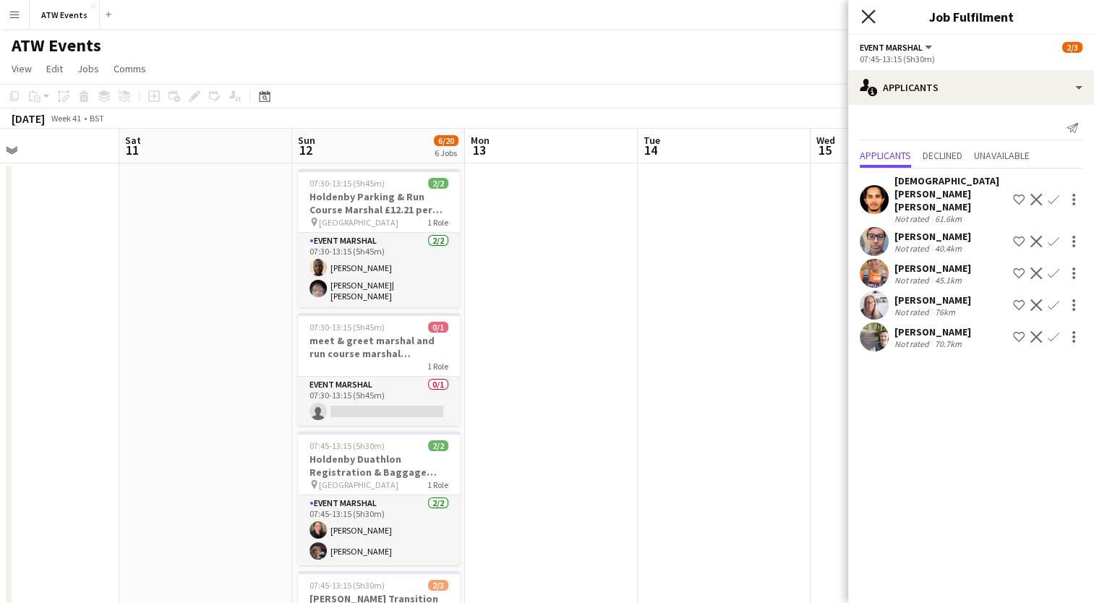
click at [867, 12] on icon "Close pop-in" at bounding box center [868, 16] width 14 height 14
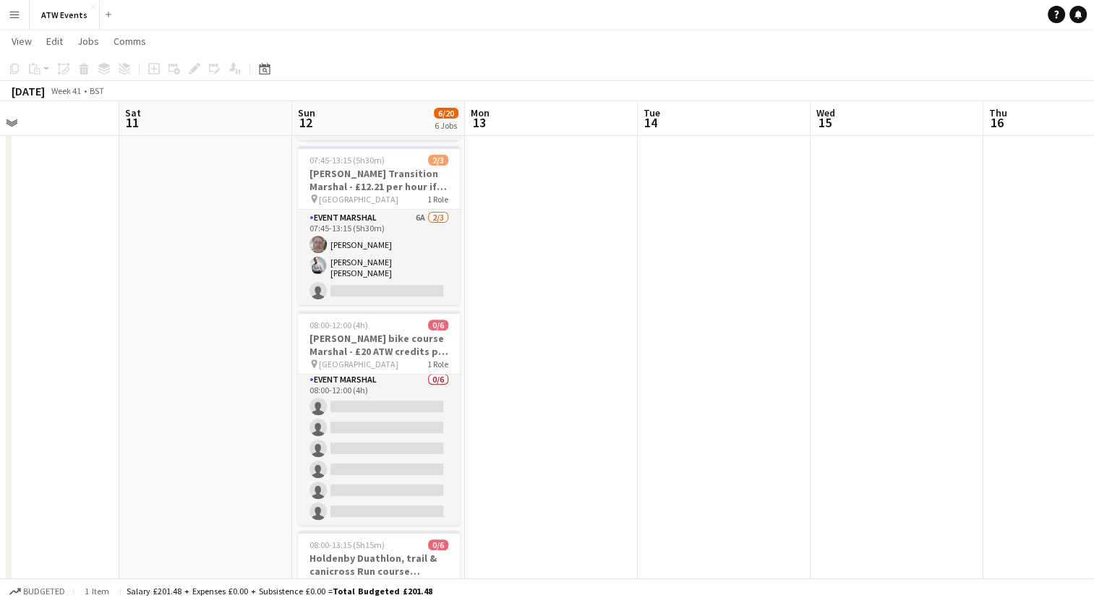
scroll to position [422, 0]
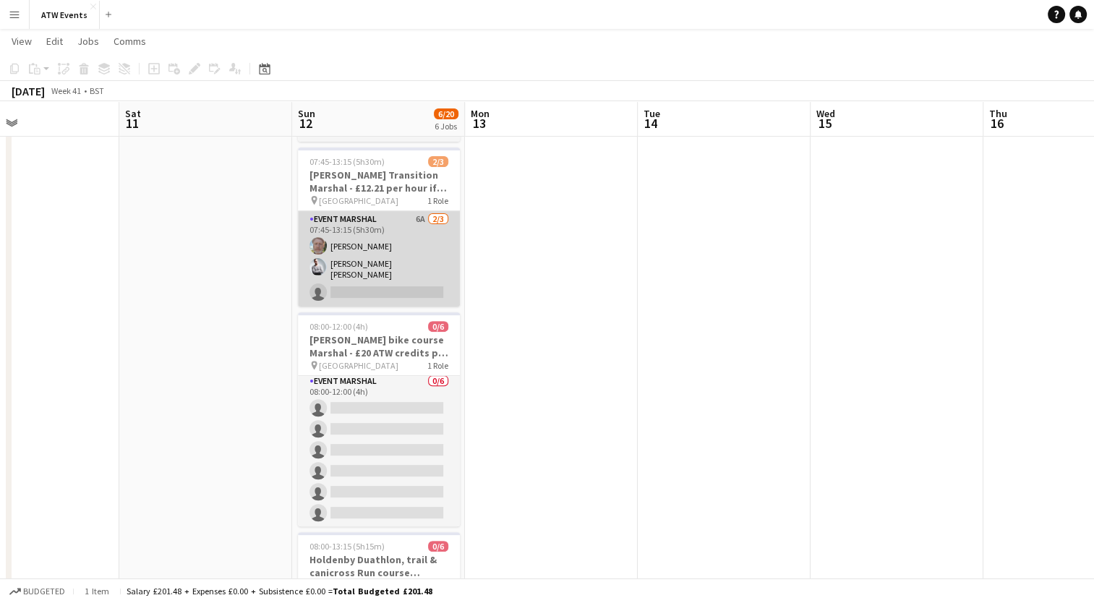
click at [418, 212] on app-card-role "Event Marshal 6A [DATE] 07:45-13:15 (5h30m) [PERSON_NAME] [PERSON_NAME] [PERSON…" at bounding box center [379, 258] width 162 height 95
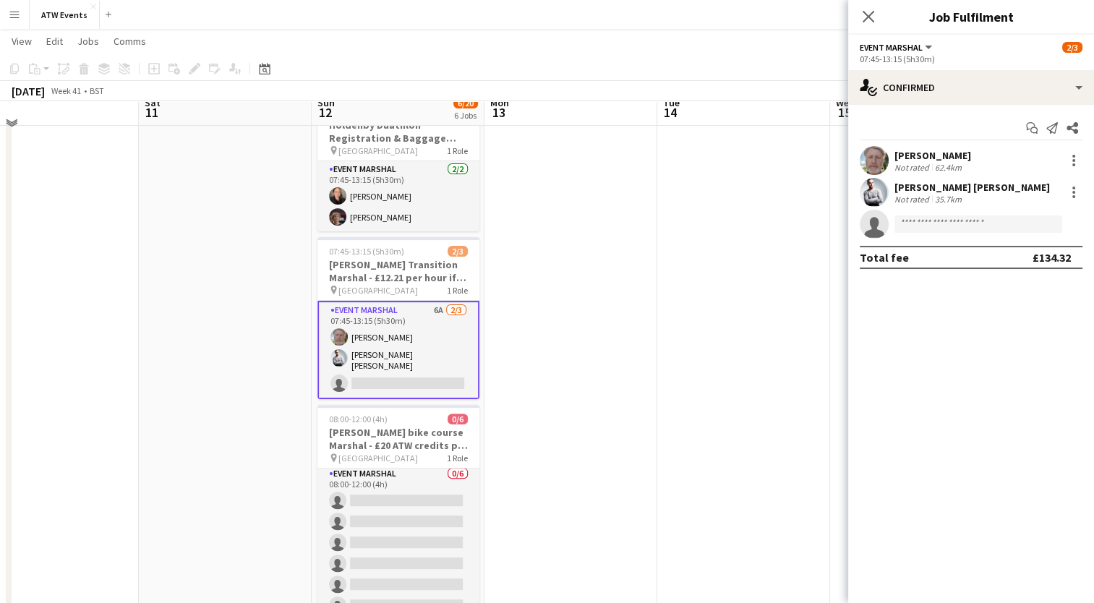
scroll to position [321, 0]
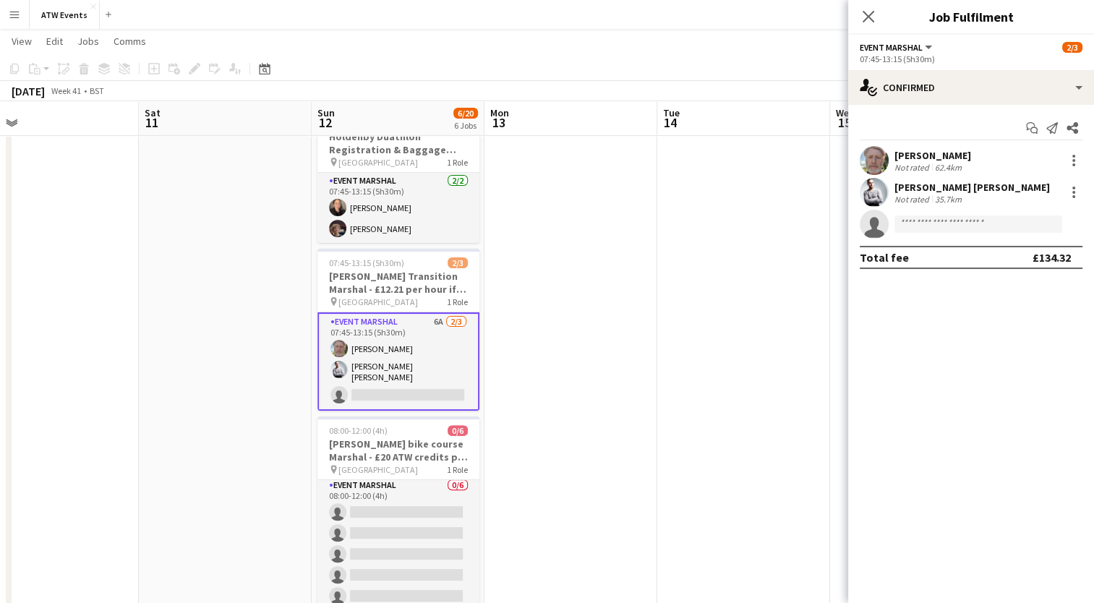
click at [437, 314] on app-card-role "Event Marshal 6A [DATE] 07:45-13:15 (5h30m) [PERSON_NAME] [PERSON_NAME] [PERSON…" at bounding box center [398, 361] width 162 height 98
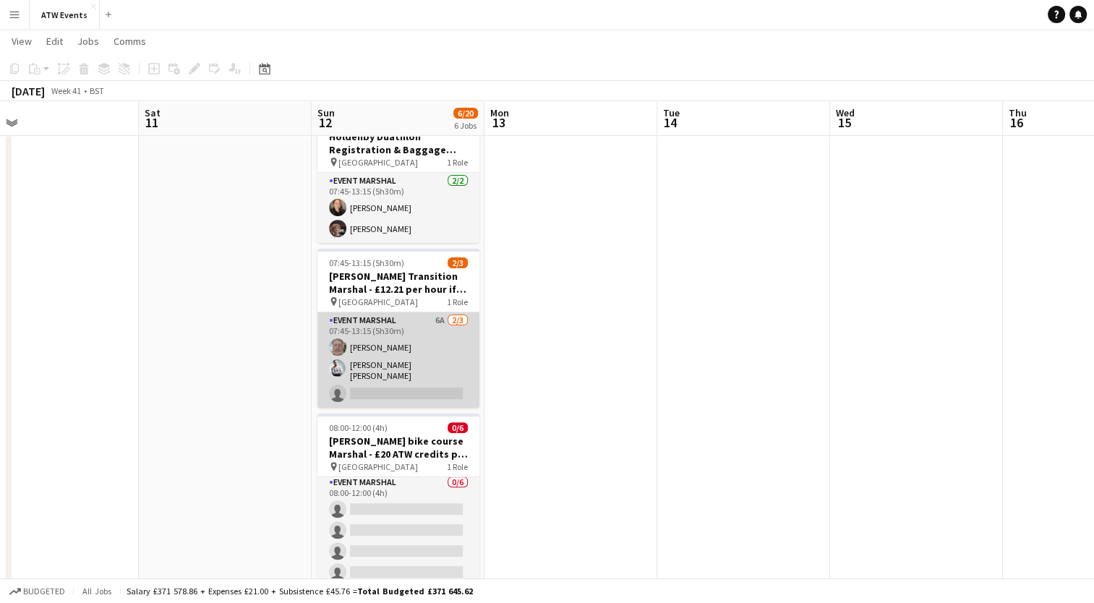
click at [437, 314] on app-card-role "Event Marshal 6A [DATE] 07:45-13:15 (5h30m) [PERSON_NAME] [PERSON_NAME] [PERSON…" at bounding box center [398, 359] width 162 height 95
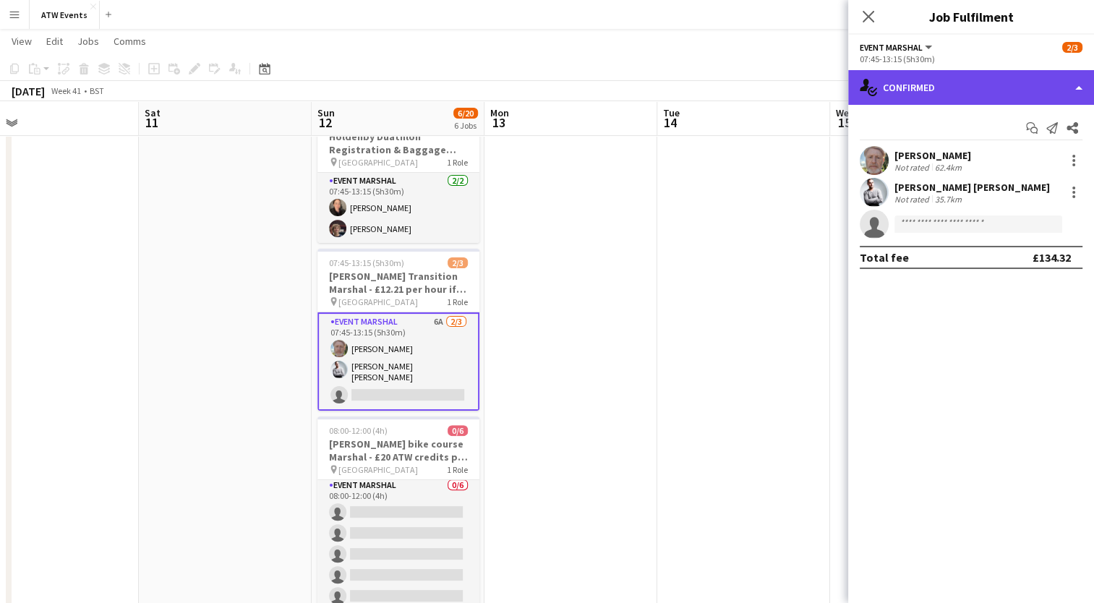
click at [937, 91] on div "single-neutral-actions-check-2 Confirmed" at bounding box center [971, 87] width 246 height 35
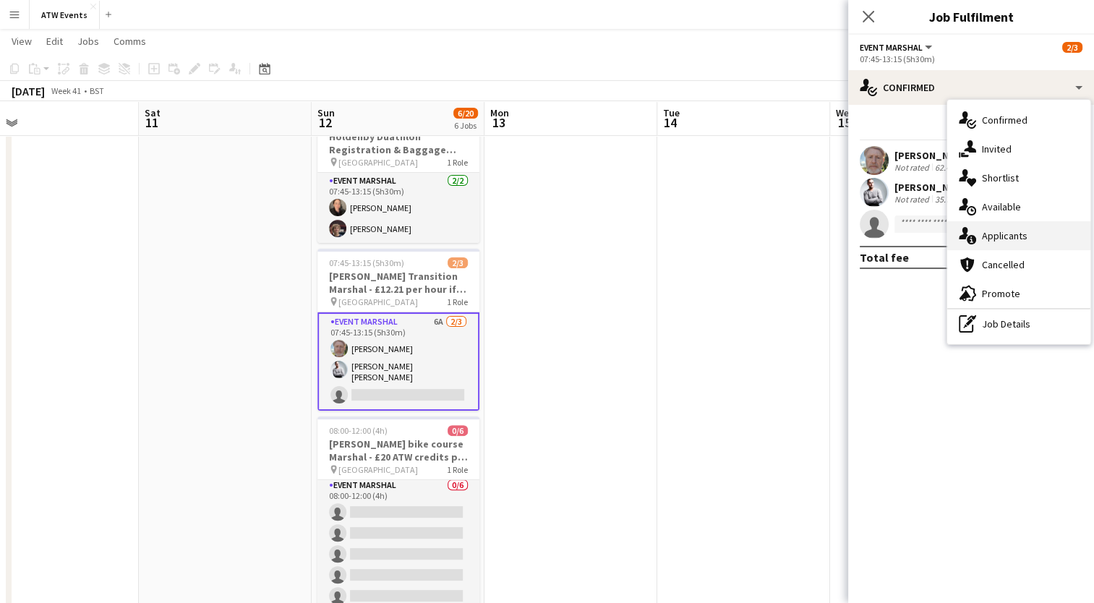
click at [997, 233] on span "Applicants" at bounding box center [1005, 235] width 46 height 13
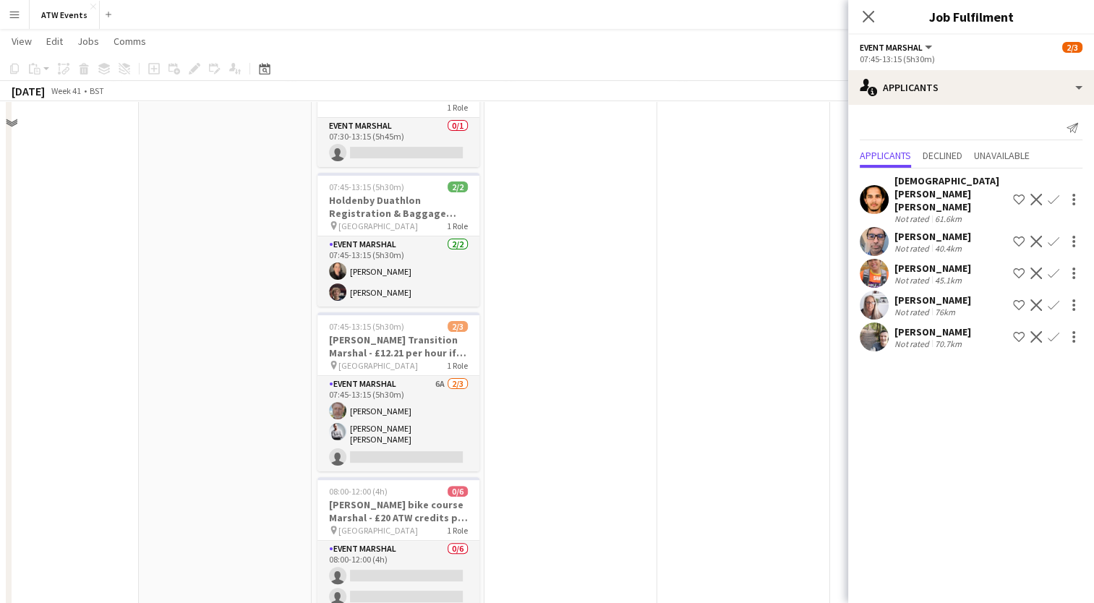
scroll to position [0, 0]
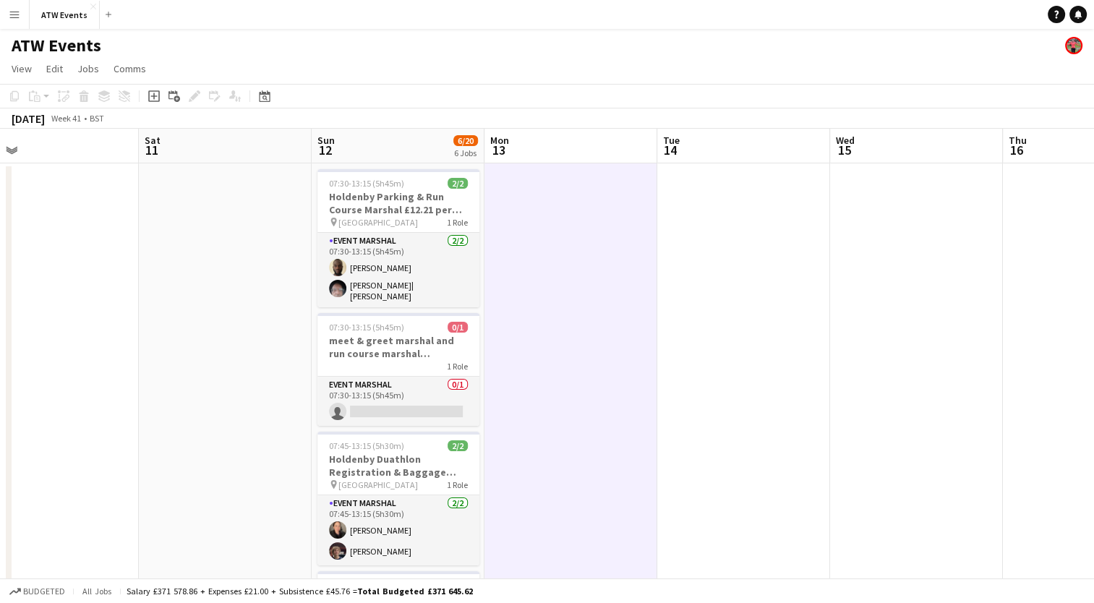
click at [12, 17] on app-icon "Menu" at bounding box center [15, 15] width 12 height 12
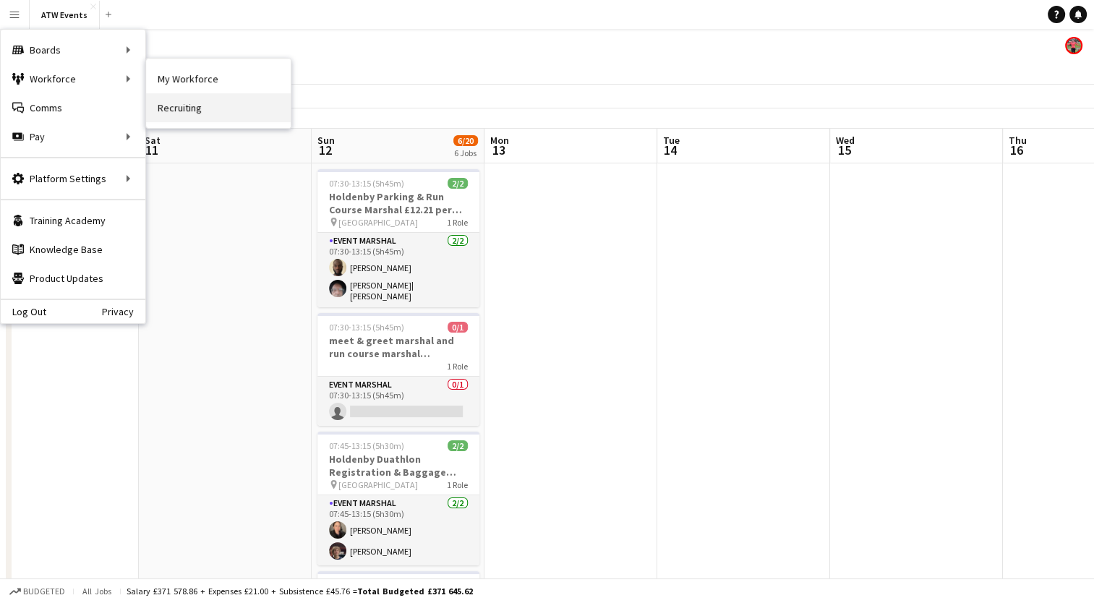
click at [184, 100] on link "Recruiting" at bounding box center [218, 107] width 145 height 29
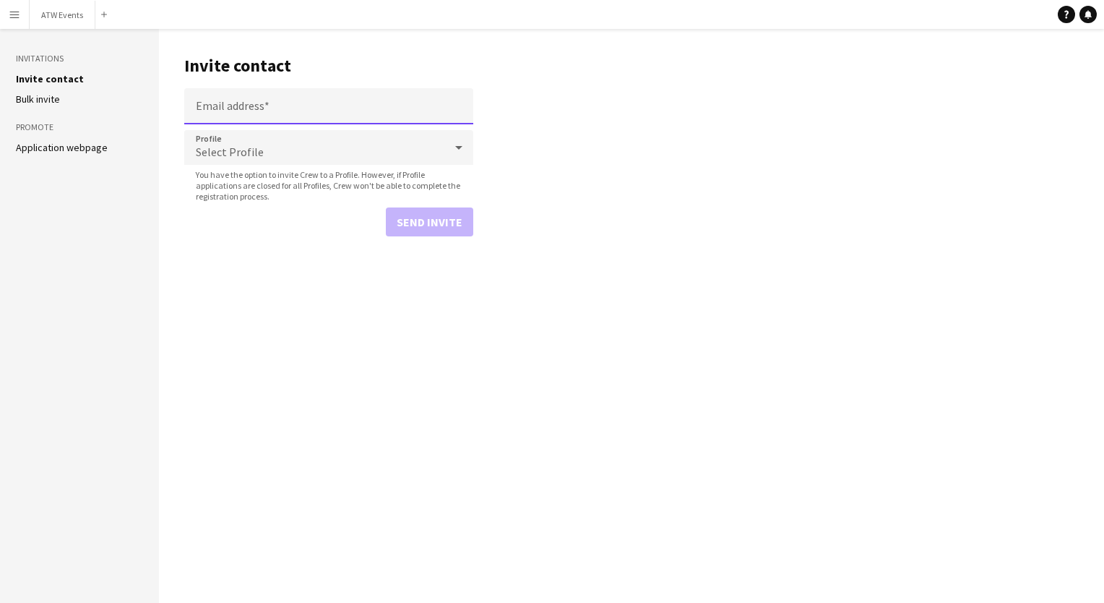
click at [255, 108] on input "Email address" at bounding box center [328, 106] width 289 height 36
click at [236, 149] on div "Select Profile" at bounding box center [314, 147] width 260 height 35
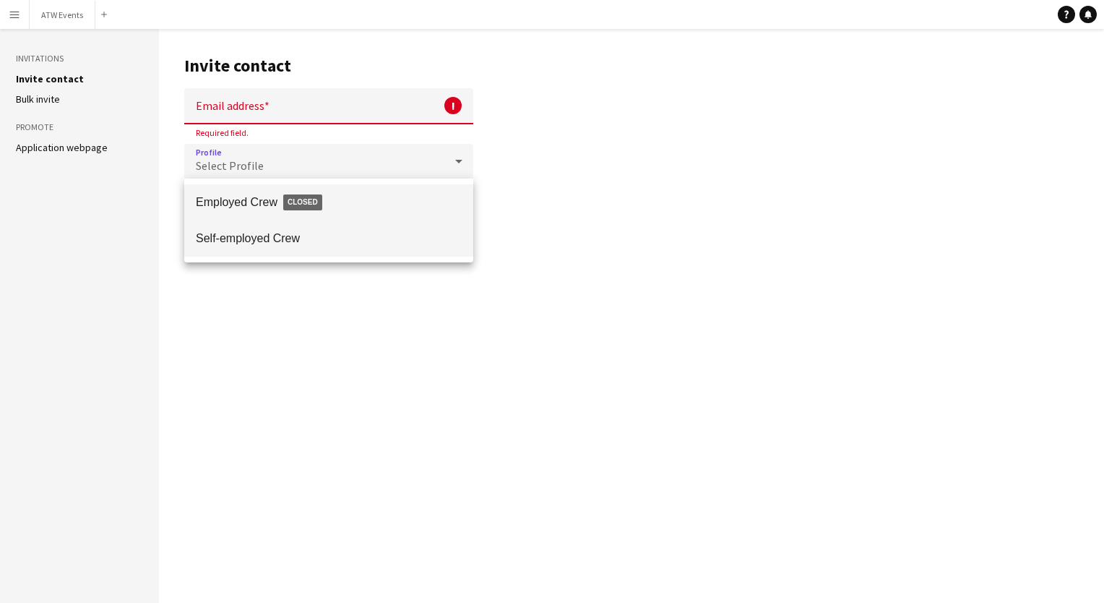
click at [225, 233] on span "Self-employed Crew" at bounding box center [329, 238] width 266 height 14
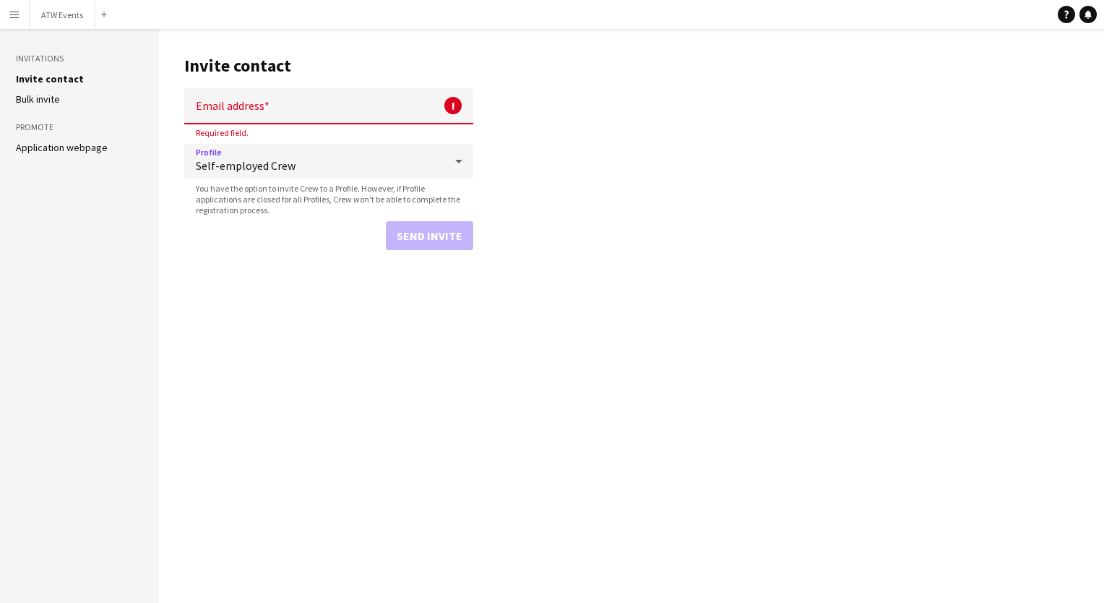
click at [250, 103] on input "Email address" at bounding box center [328, 106] width 289 height 36
paste input "**********"
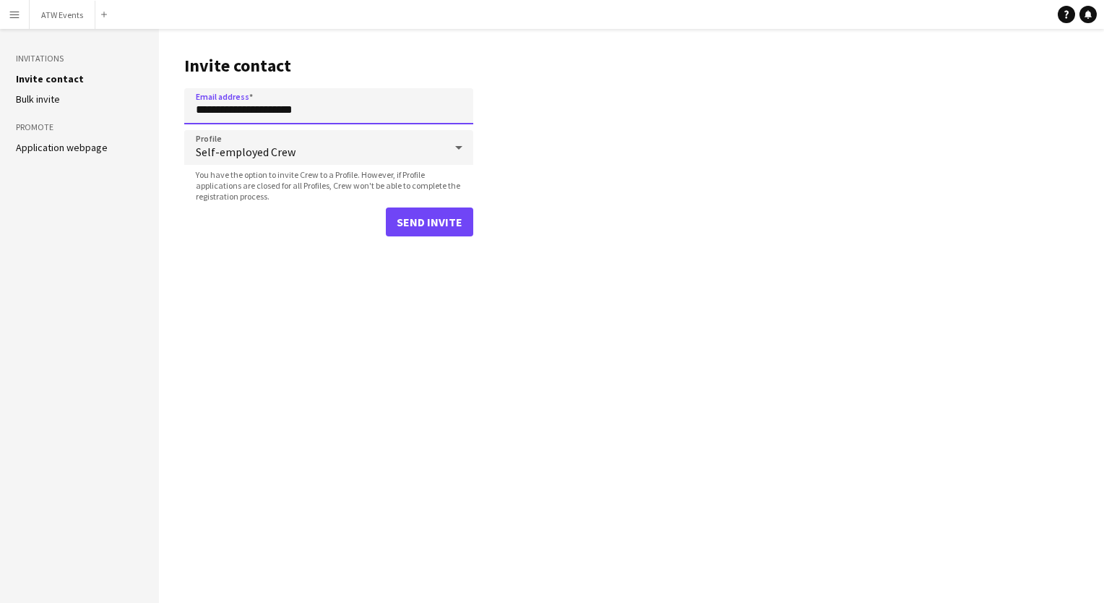
type input "**********"
click at [436, 220] on button "Send invite" at bounding box center [429, 221] width 87 height 29
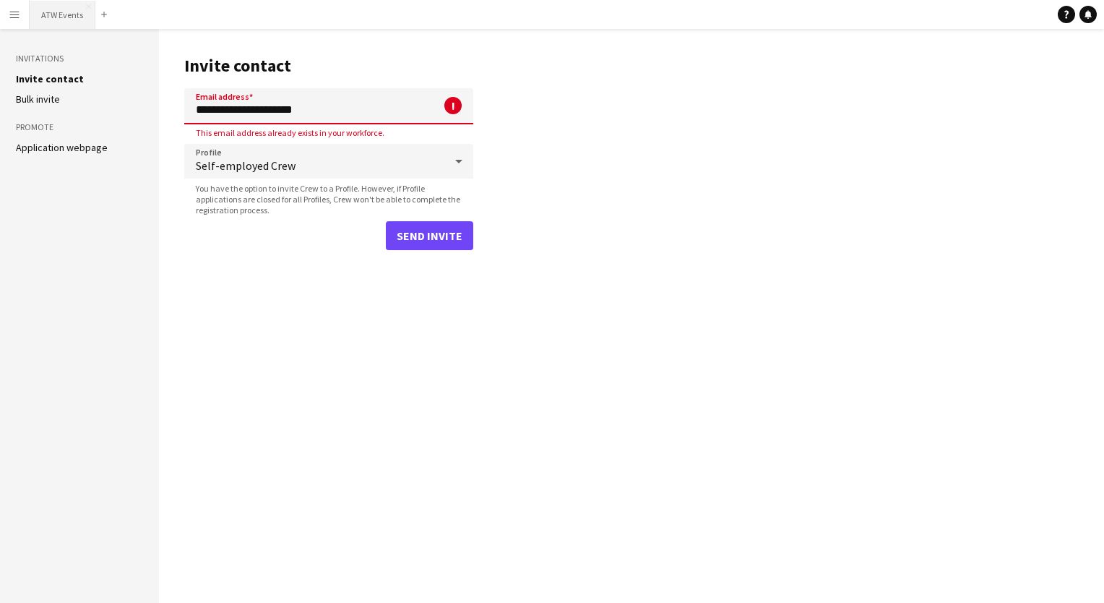
click at [62, 19] on button "ATW Events Close" at bounding box center [63, 15] width 66 height 28
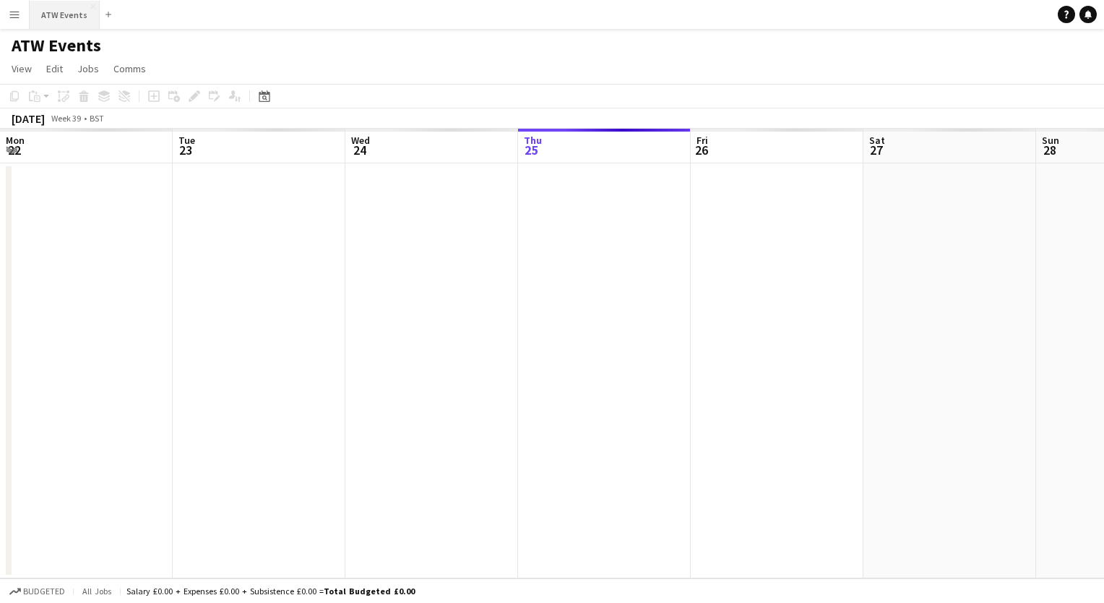
scroll to position [0, 345]
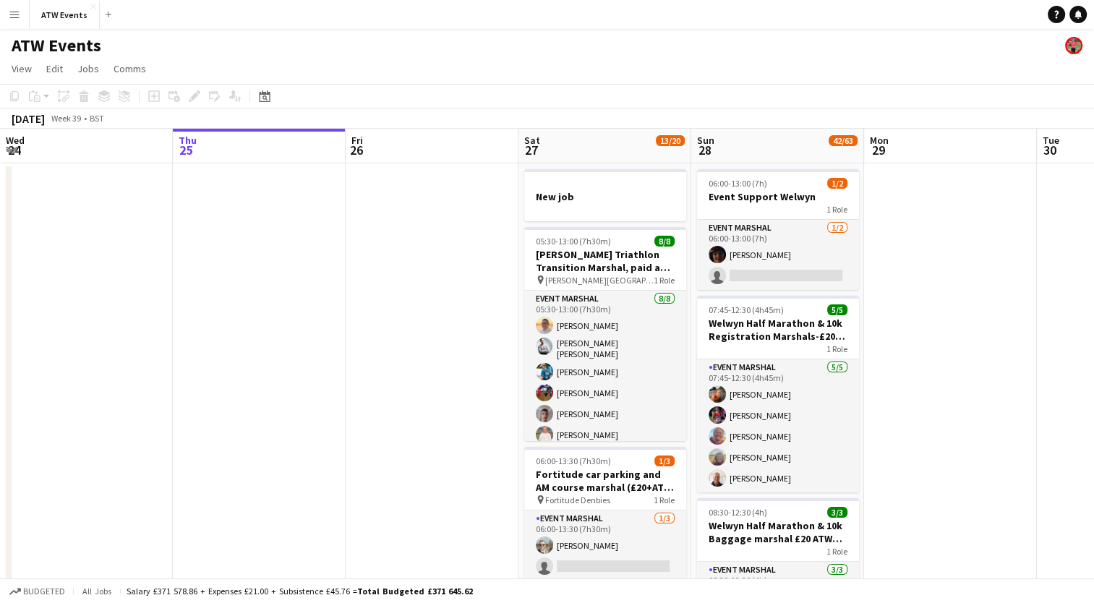
click at [14, 20] on button "Menu" at bounding box center [14, 14] width 29 height 29
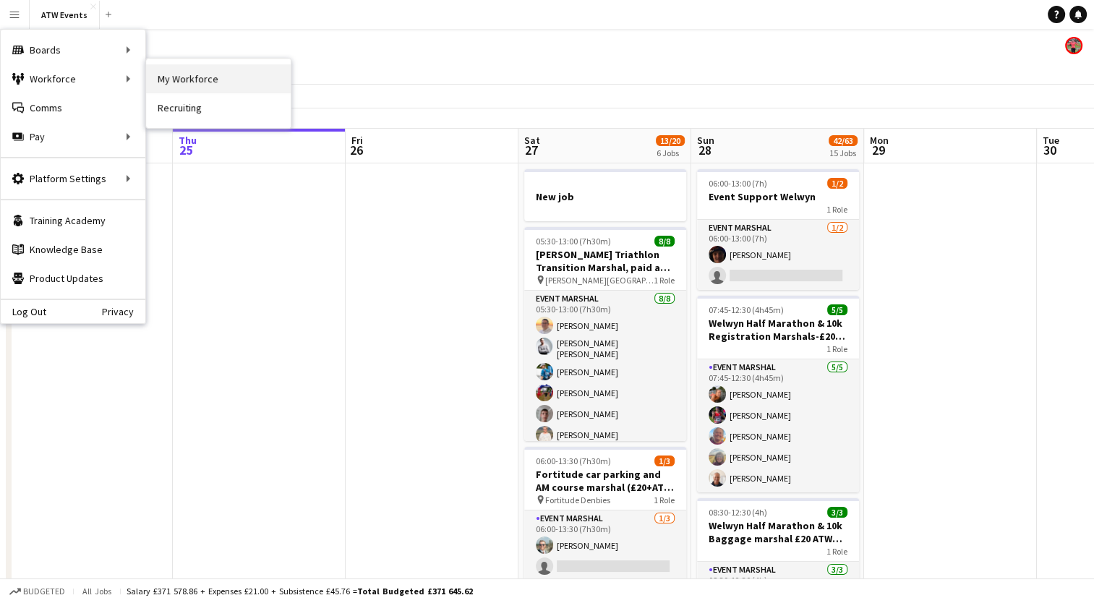
click at [175, 74] on link "My Workforce" at bounding box center [218, 78] width 145 height 29
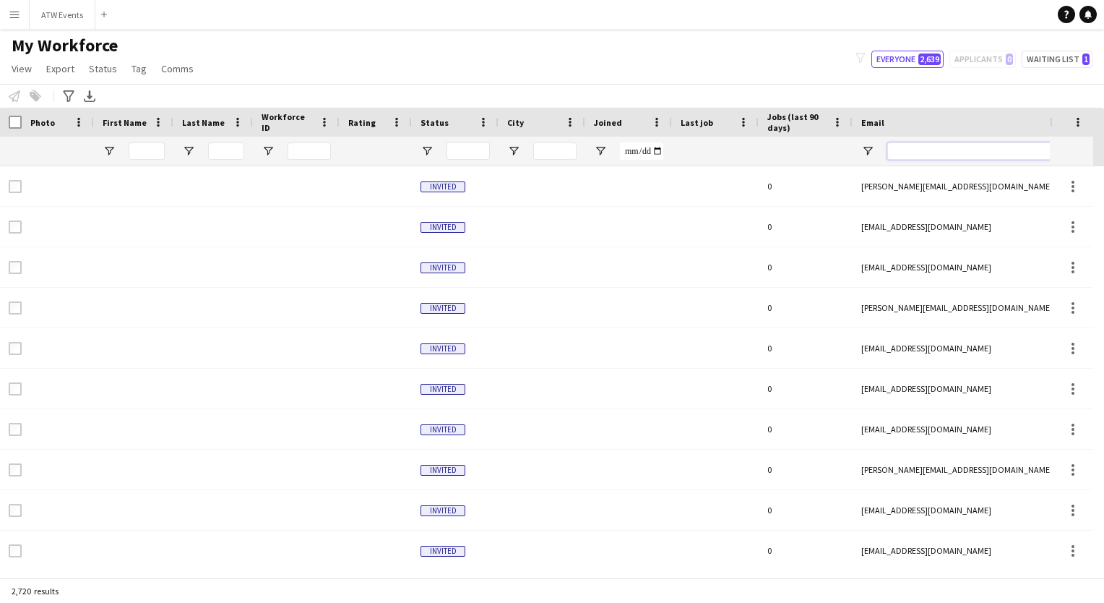
click at [903, 147] on input "Email Filter Input" at bounding box center [1011, 150] width 246 height 17
paste input "**********"
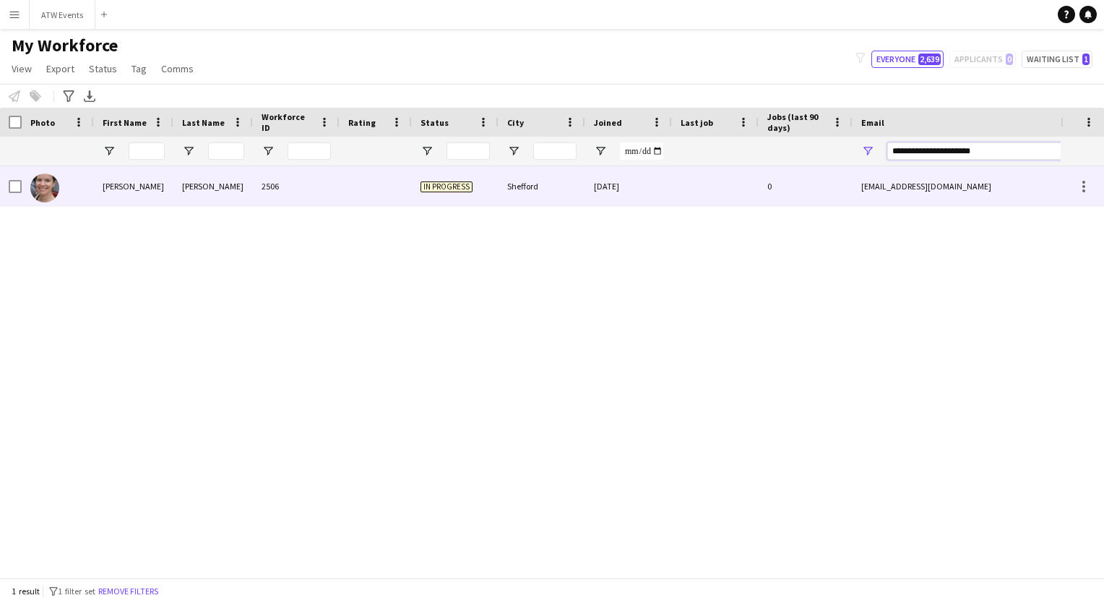
type input "**********"
click at [347, 182] on div at bounding box center [376, 186] width 72 height 40
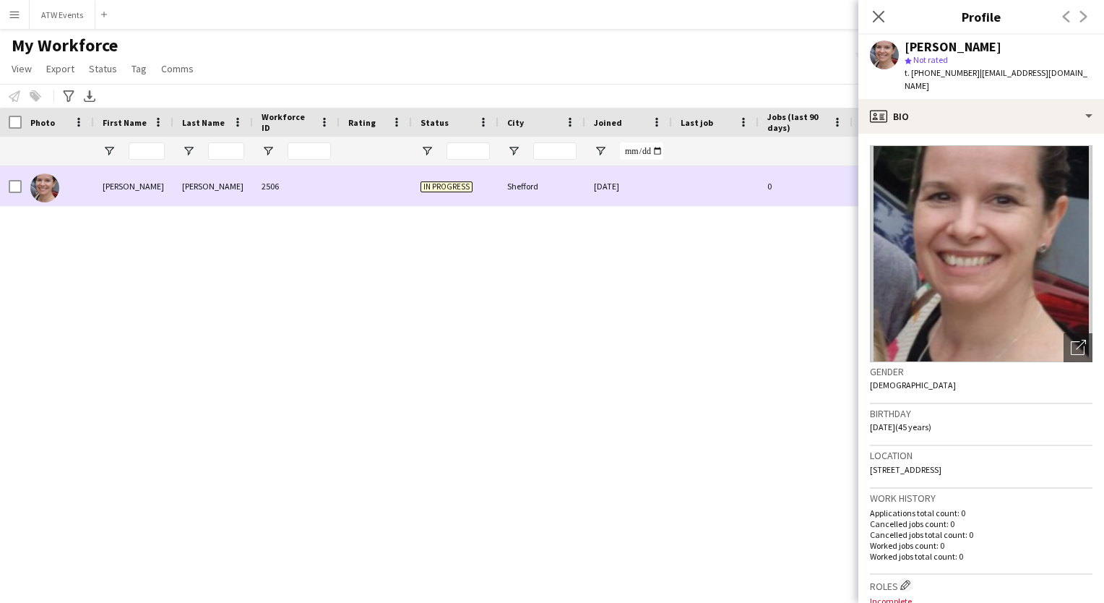
click at [535, 189] on div "Shefford" at bounding box center [542, 186] width 87 height 40
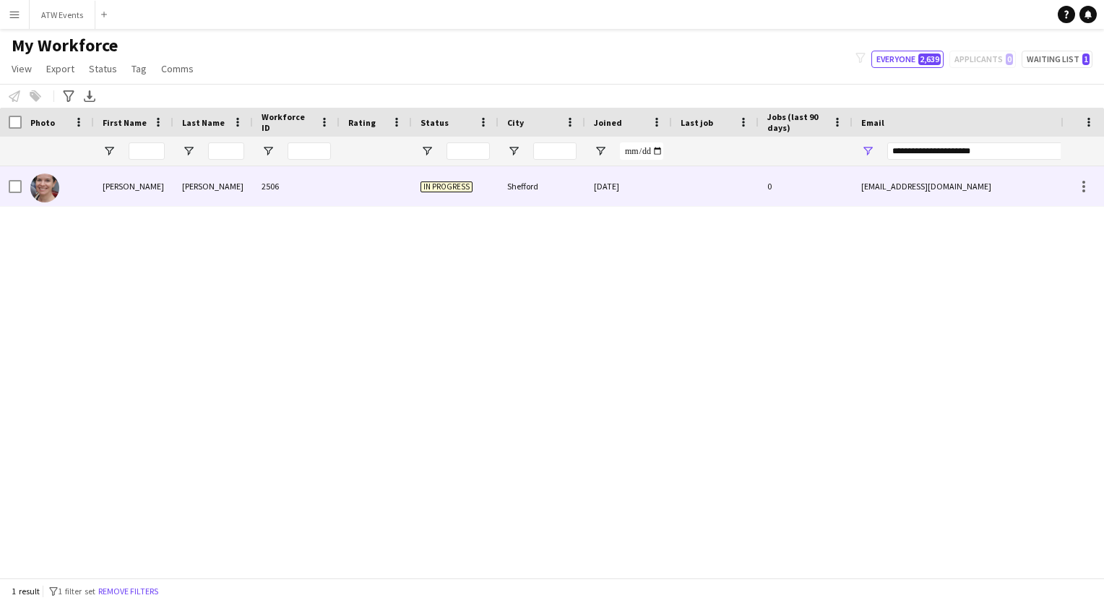
click at [535, 189] on div "Shefford" at bounding box center [542, 186] width 87 height 40
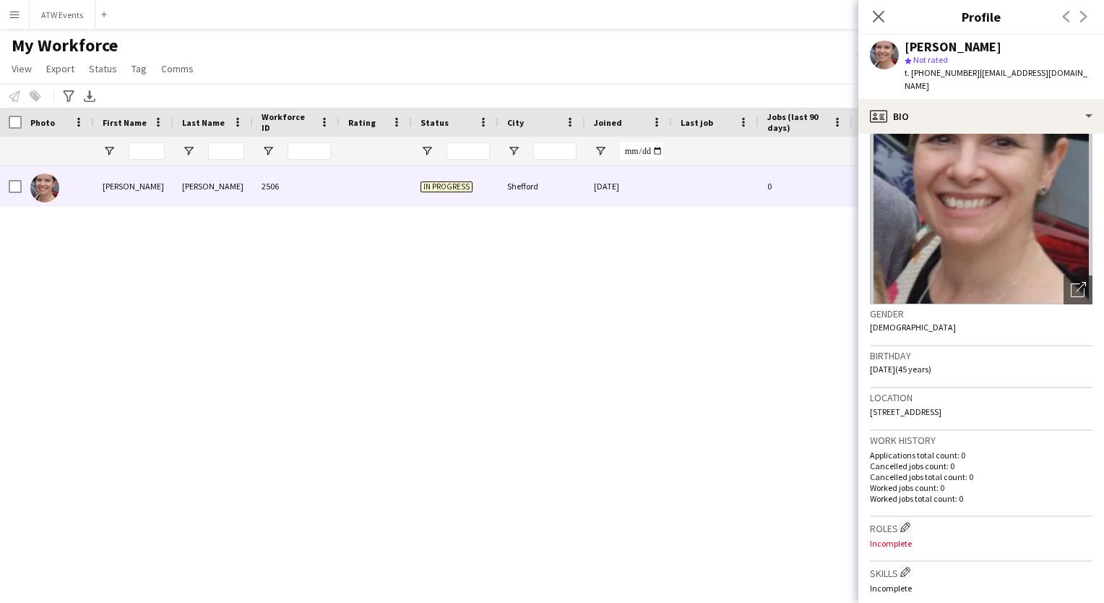
scroll to position [58, 0]
click at [876, 19] on icon at bounding box center [879, 16] width 14 height 14
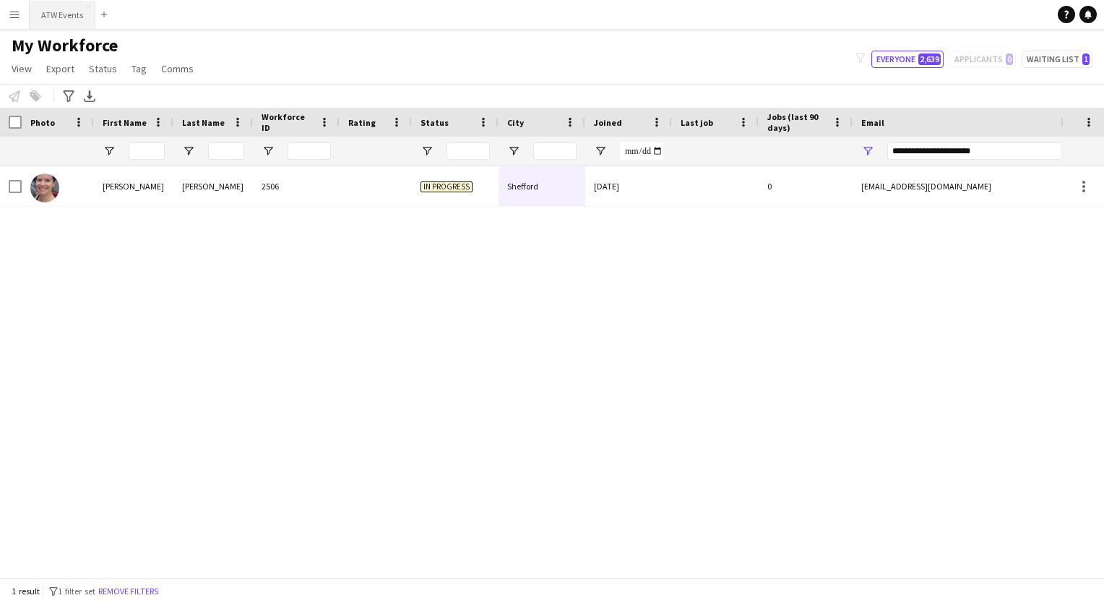
click at [48, 19] on button "ATW Events Close" at bounding box center [63, 15] width 66 height 28
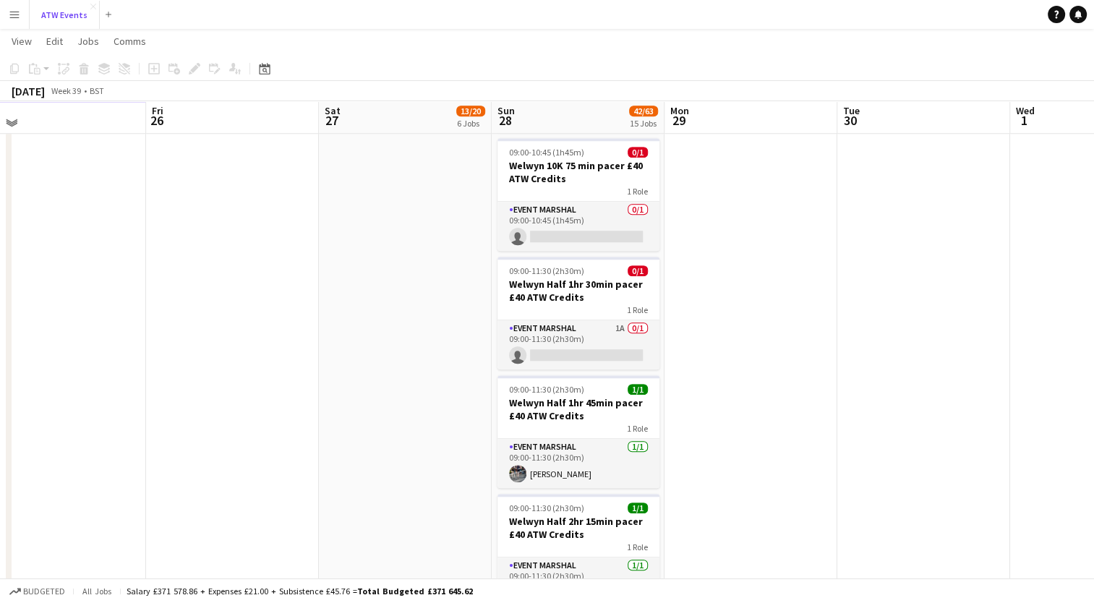
scroll to position [1211, 0]
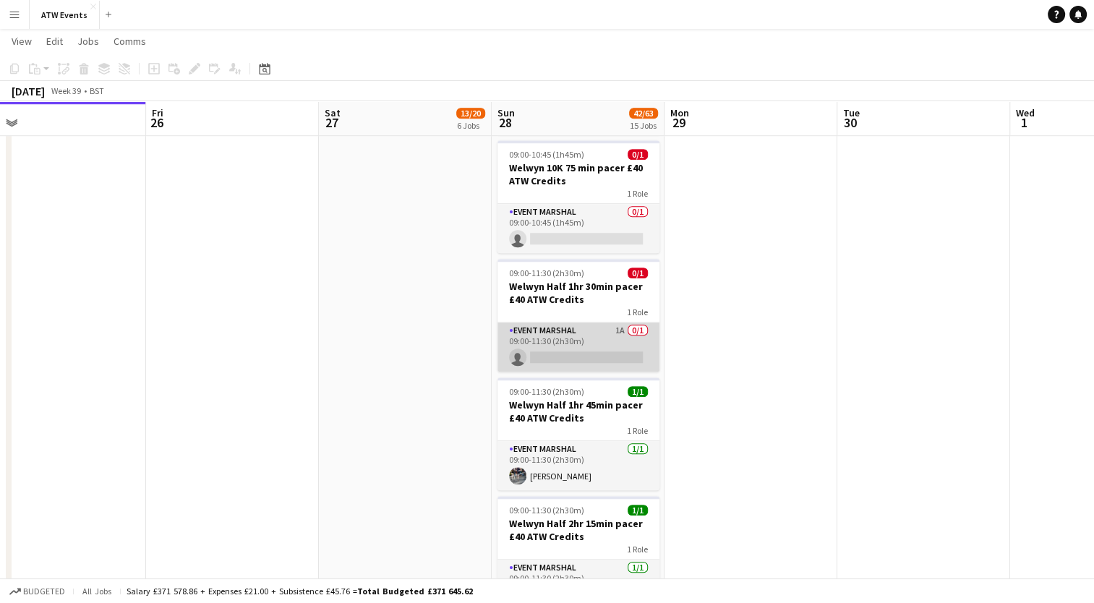
click at [619, 329] on app-card-role "Event Marshal 1A 0/1 09:00-11:30 (2h30m) single-neutral-actions" at bounding box center [578, 346] width 162 height 49
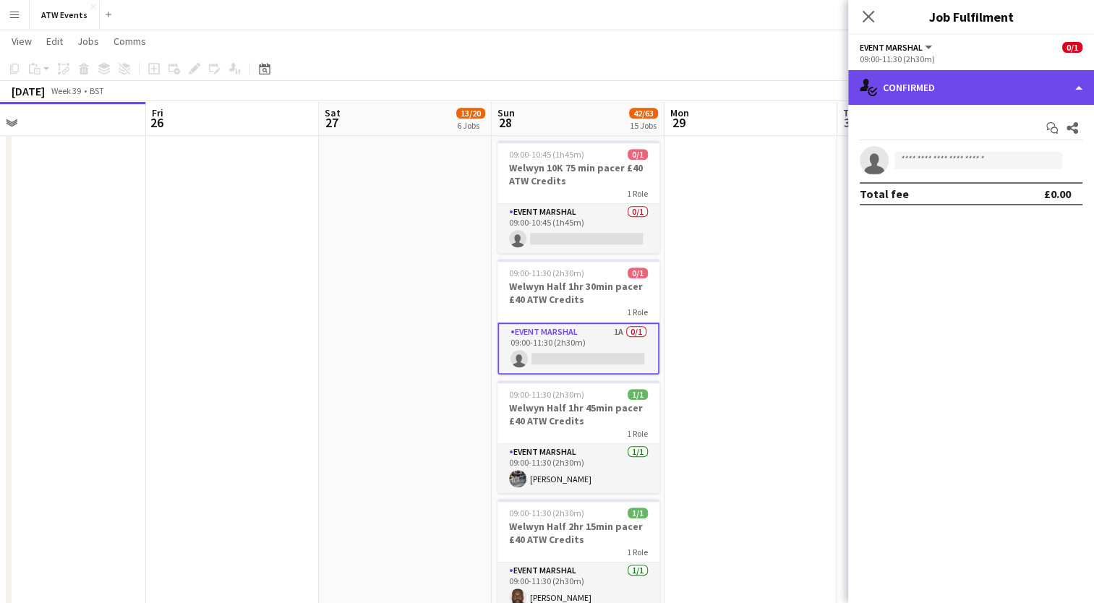
click at [950, 99] on div "single-neutral-actions-check-2 Confirmed" at bounding box center [971, 87] width 246 height 35
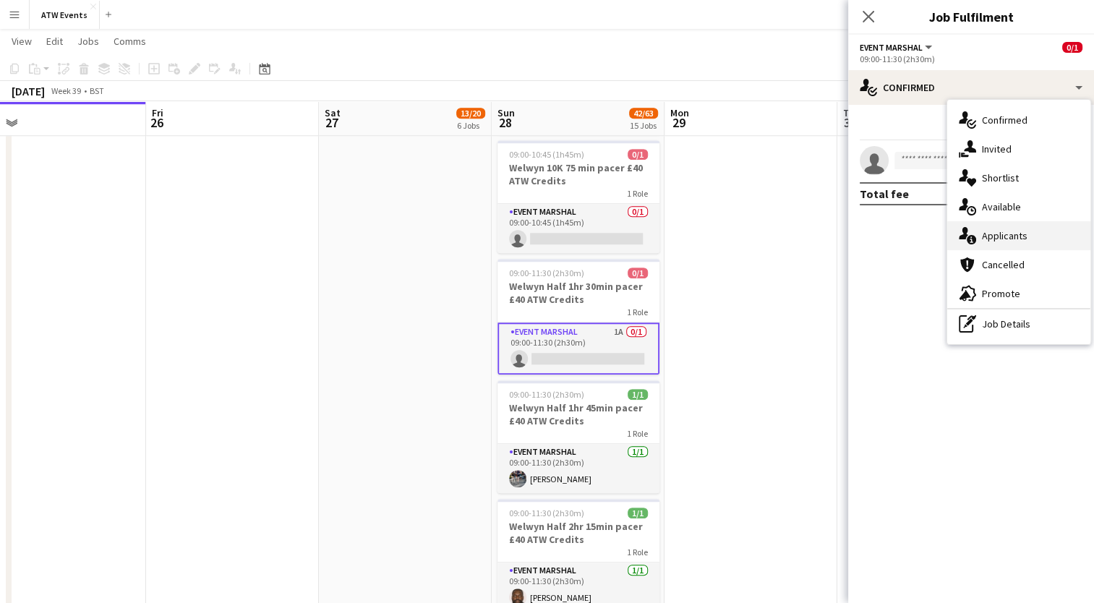
click at [1005, 241] on span "Applicants" at bounding box center [1005, 235] width 46 height 13
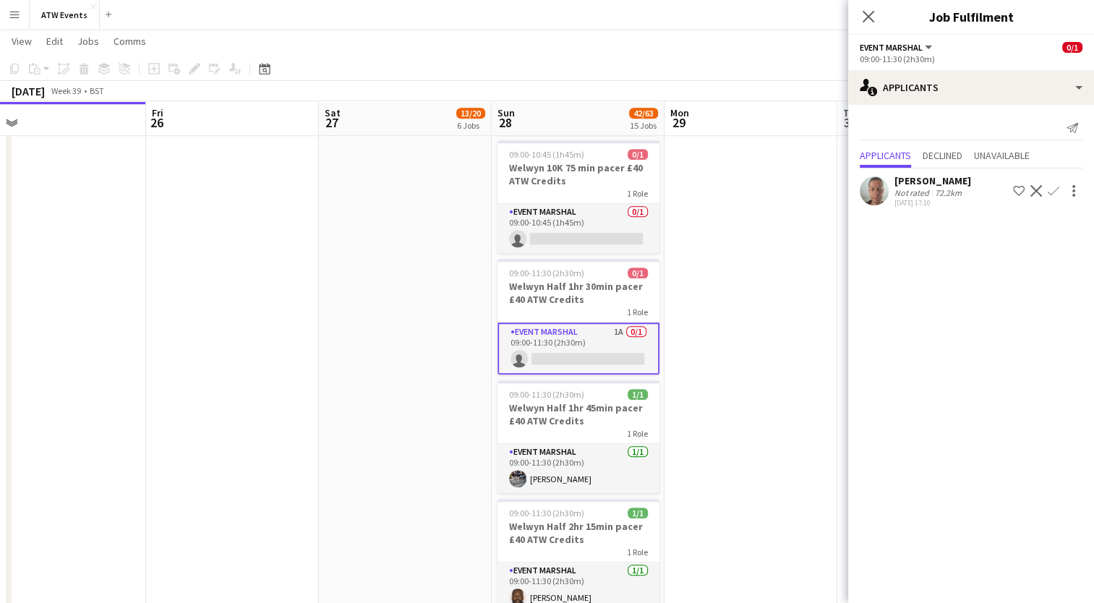
click at [1052, 187] on app-icon "Confirm" at bounding box center [1053, 191] width 12 height 12
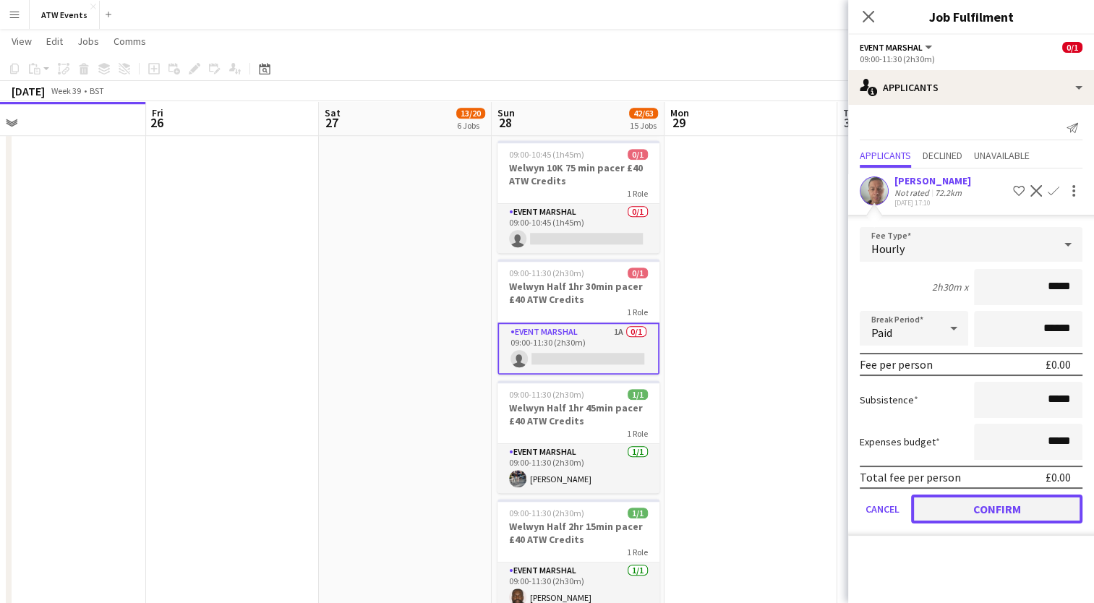
click at [977, 508] on button "Confirm" at bounding box center [996, 508] width 171 height 29
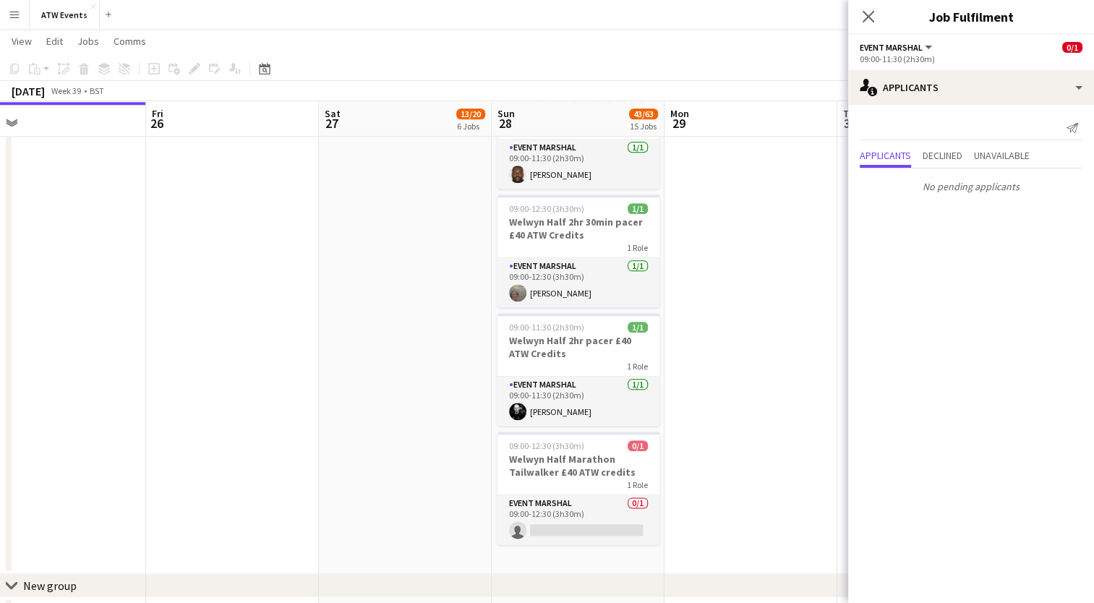
scroll to position [1645, 0]
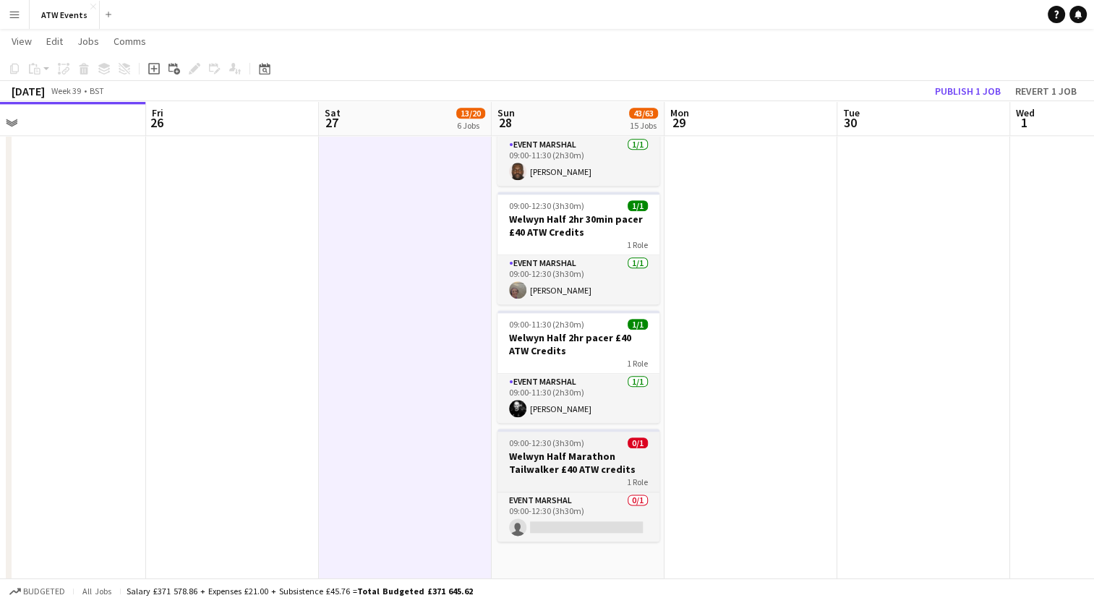
click at [611, 442] on div "09:00-12:30 (3h30m) 0/1" at bounding box center [578, 442] width 162 height 11
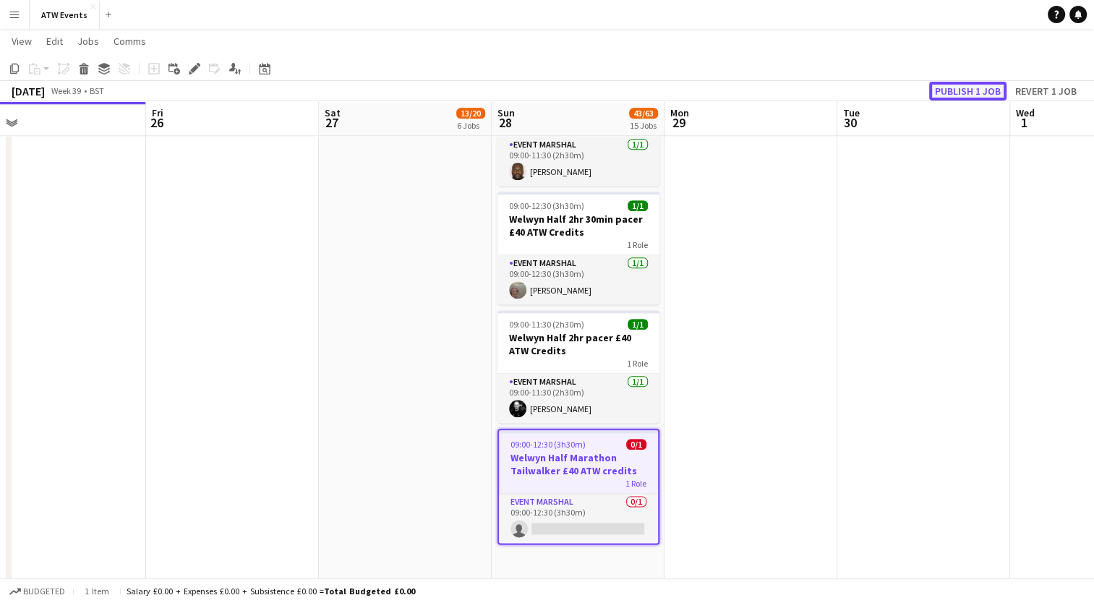
click at [976, 97] on button "Publish 1 job" at bounding box center [967, 91] width 77 height 19
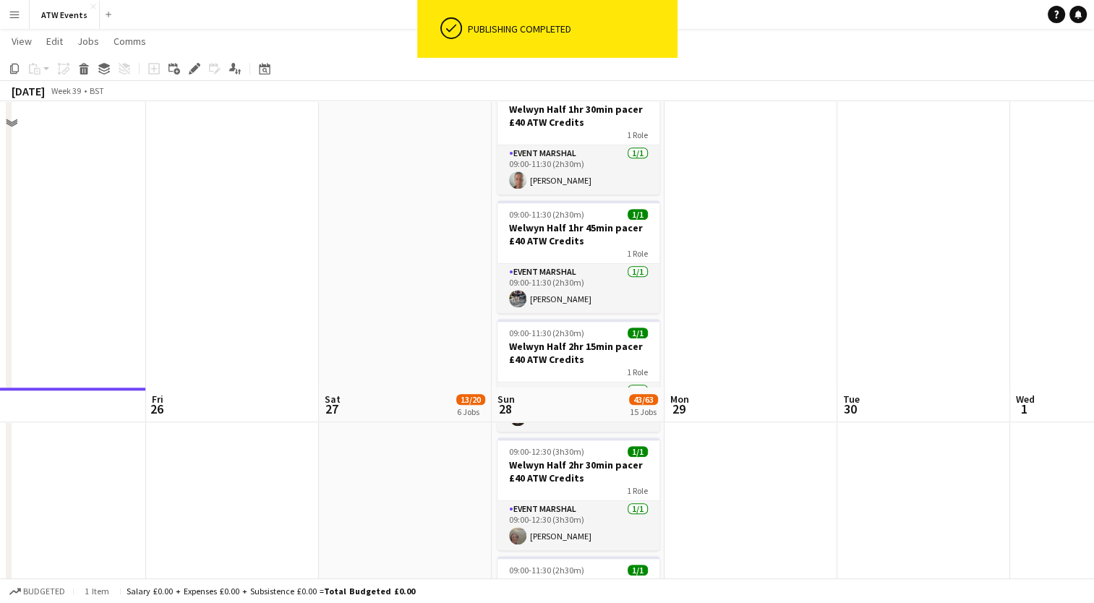
scroll to position [1874, 0]
